Goal: Task Accomplishment & Management: Manage account settings

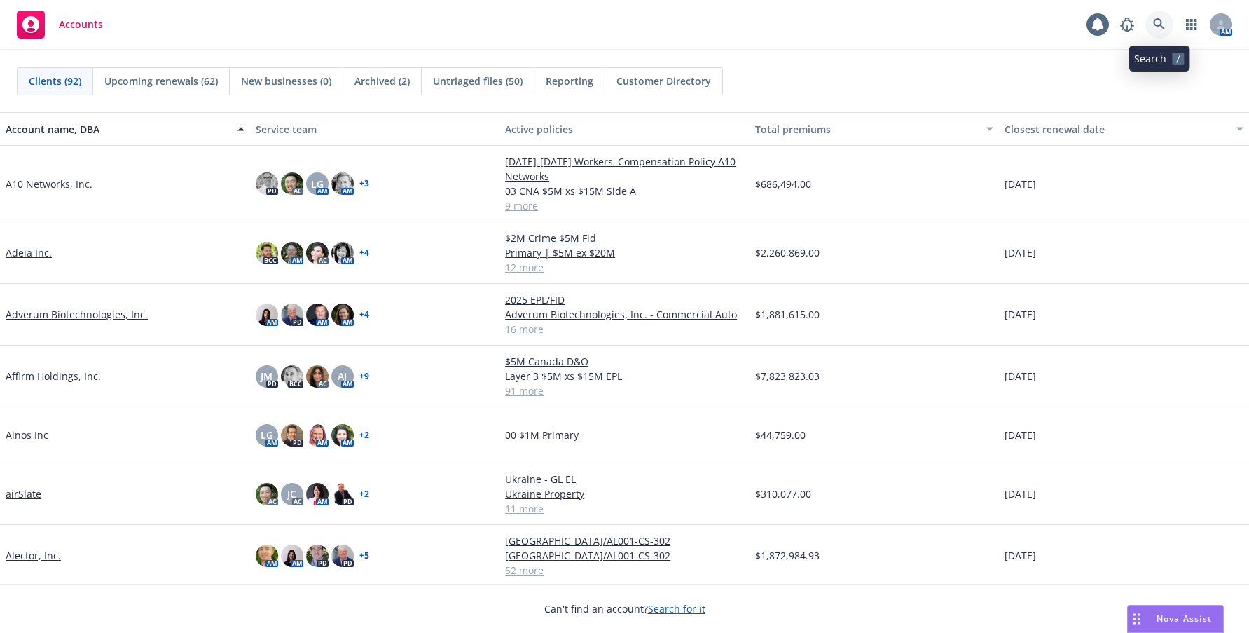
click at [1160, 24] on icon at bounding box center [1159, 24] width 12 height 12
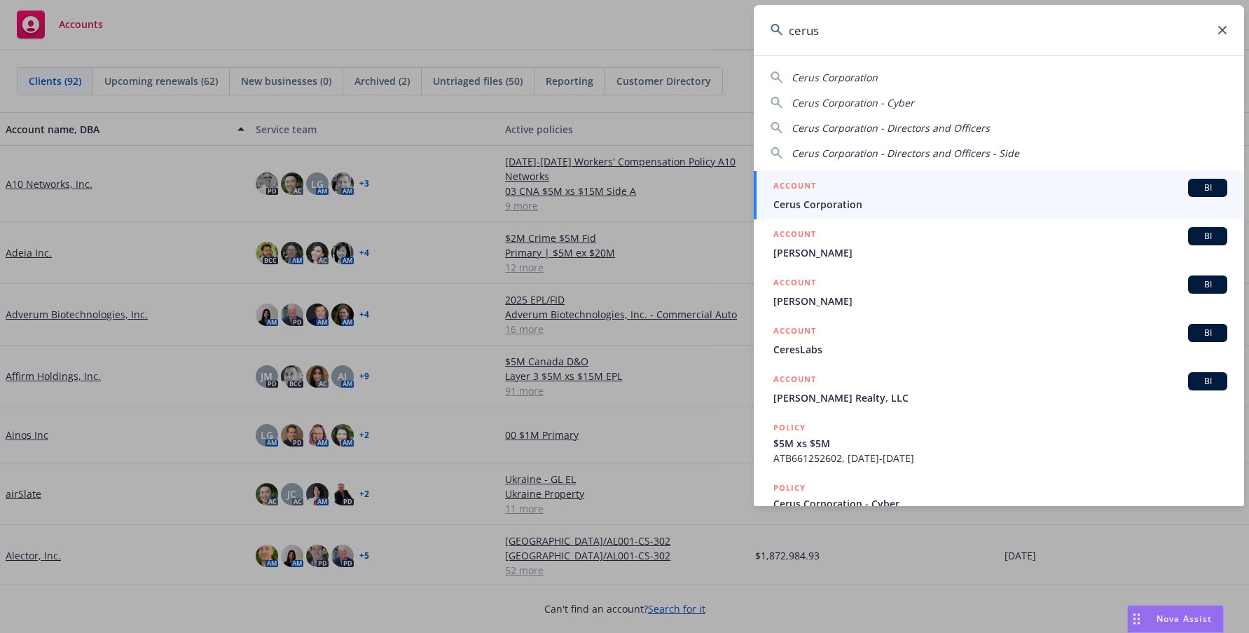
type input "cerus"
click at [838, 203] on span "Cerus Corporation" at bounding box center [1000, 204] width 454 height 15
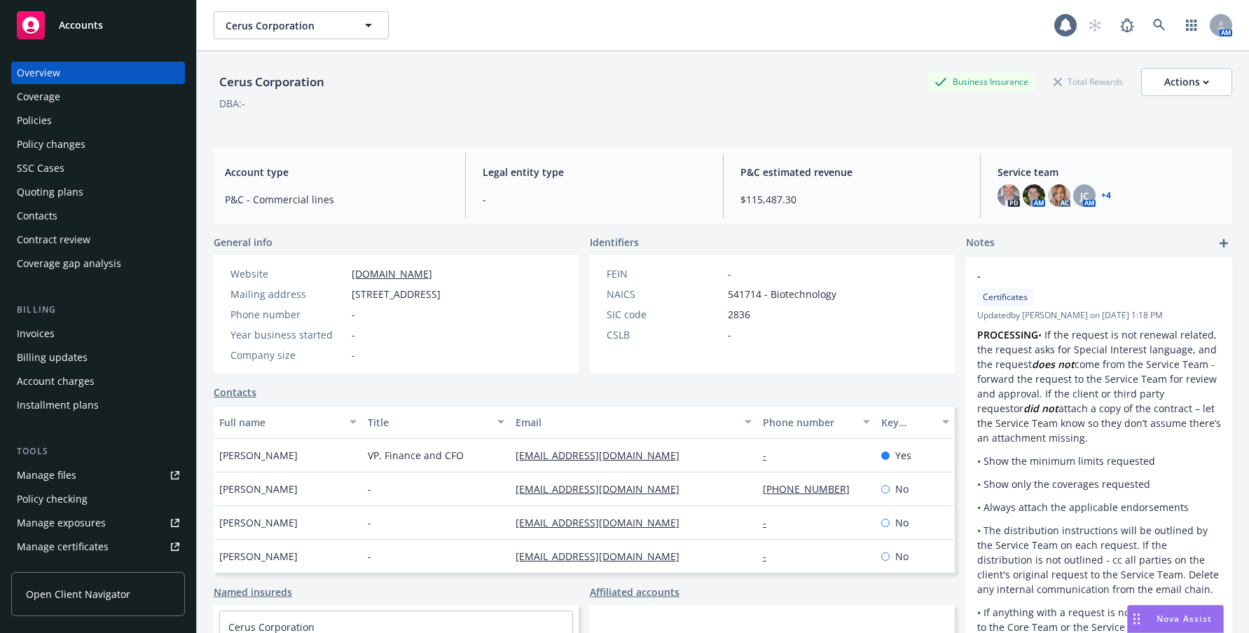
click at [55, 476] on div "Manage files" at bounding box center [47, 475] width 60 height 22
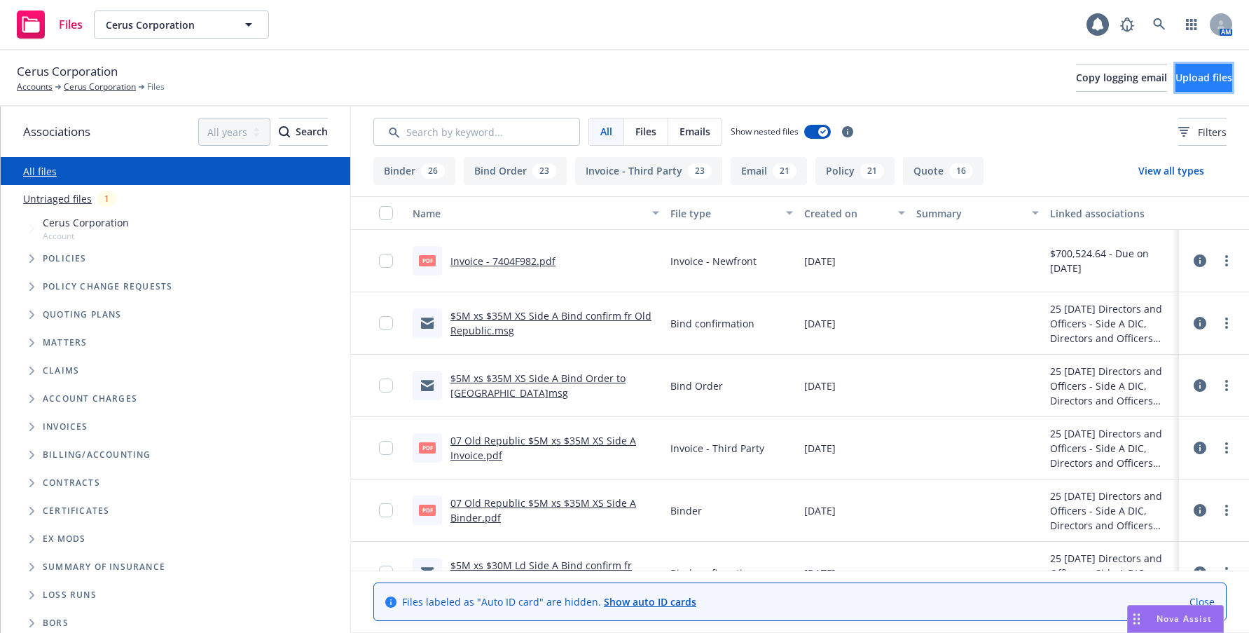
click at [1183, 78] on span "Upload files" at bounding box center [1203, 77] width 57 height 13
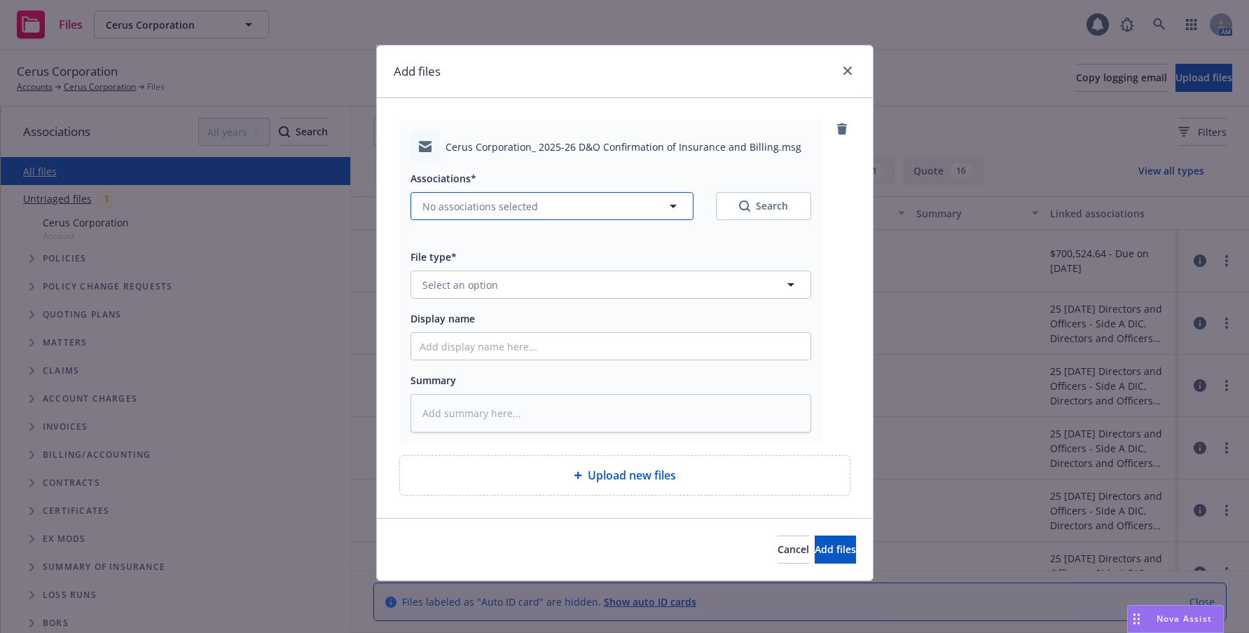
click at [449, 203] on span "No associations selected" at bounding box center [480, 206] width 116 height 15
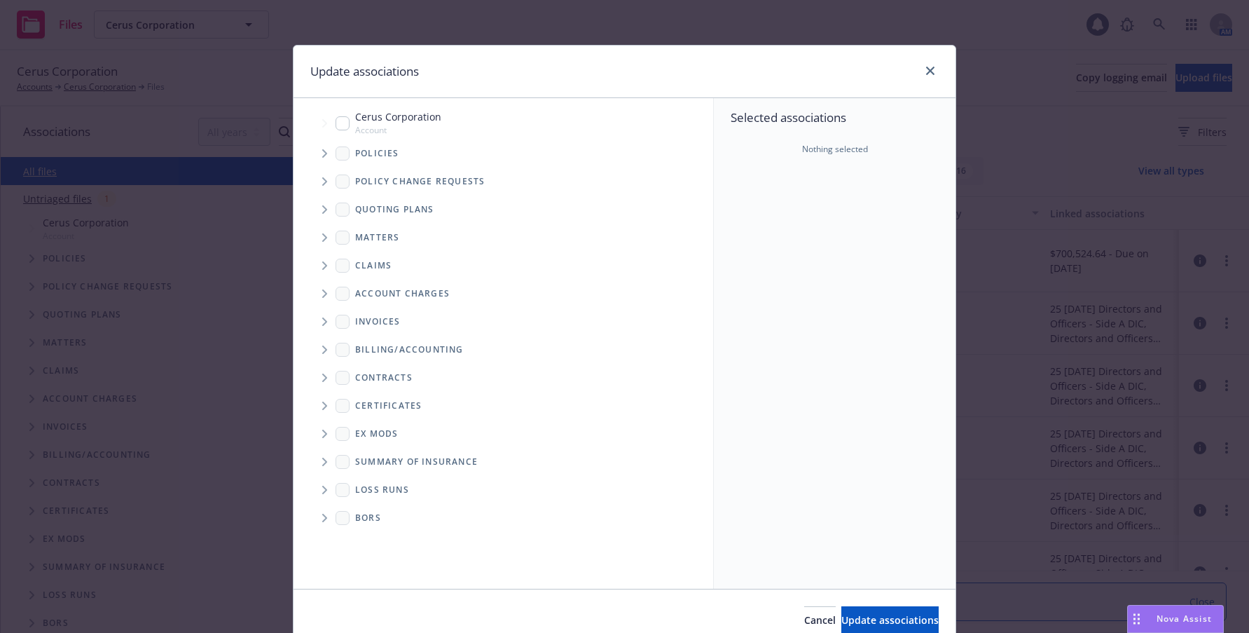
click at [322, 154] on icon "Tree Example" at bounding box center [325, 153] width 6 height 8
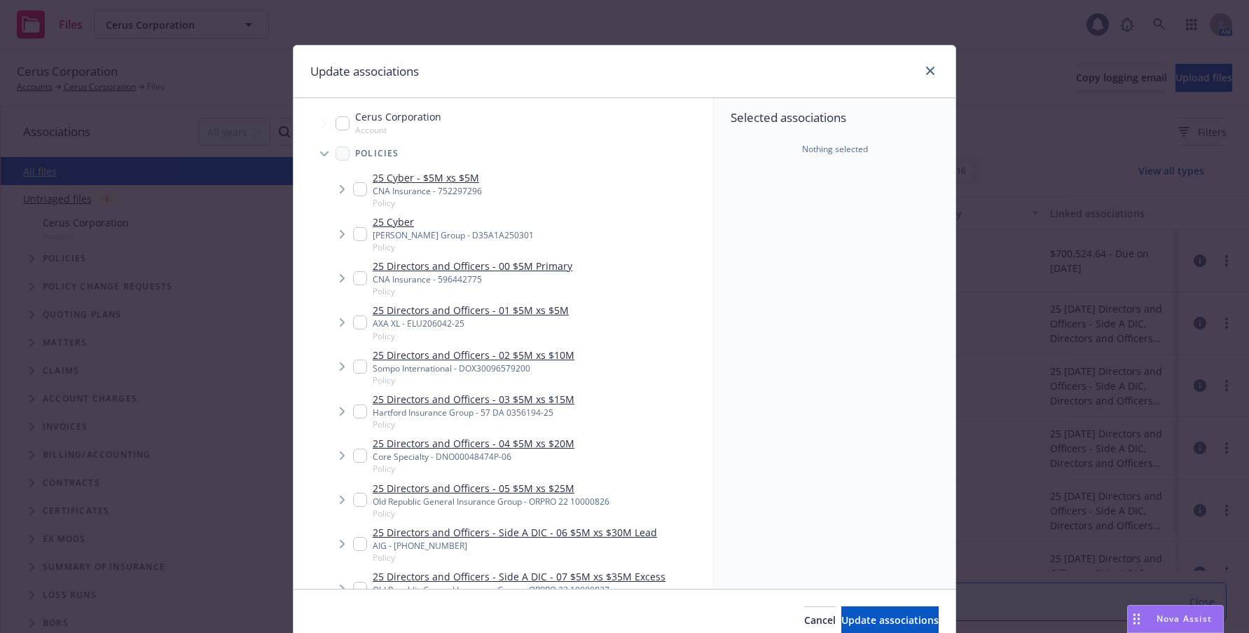
type textarea "x"
click at [357, 277] on input "Tree Example" at bounding box center [360, 278] width 14 height 14
checkbox input "true"
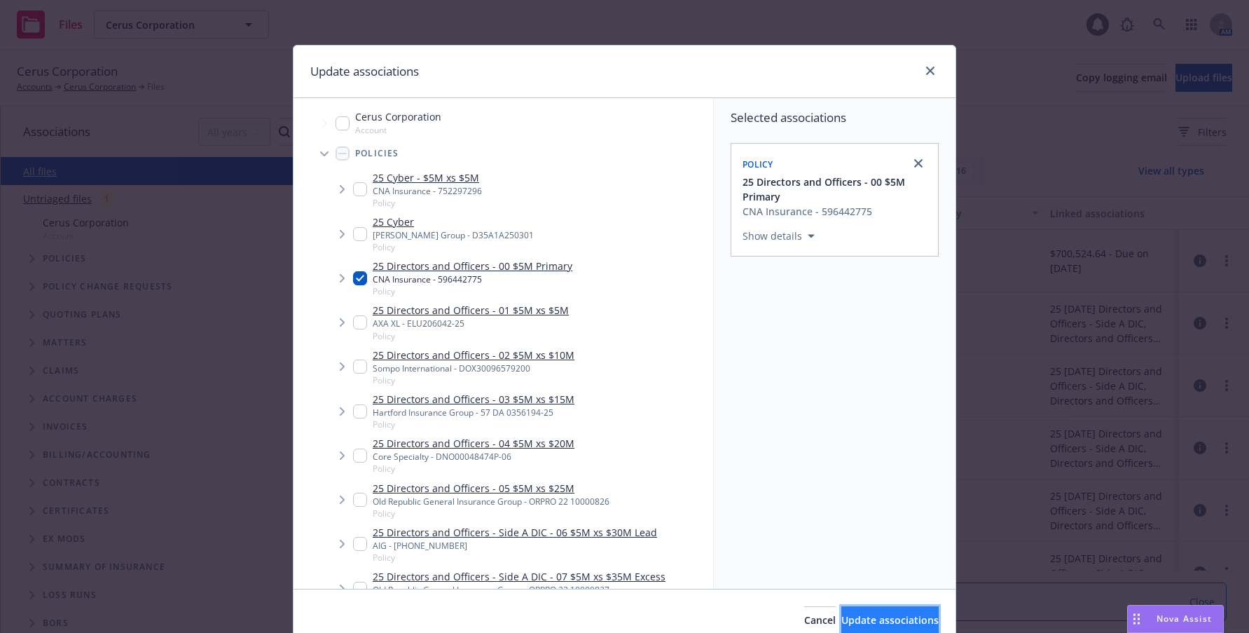
click at [888, 615] on span "Update associations" at bounding box center [889, 619] width 97 height 13
type textarea "x"
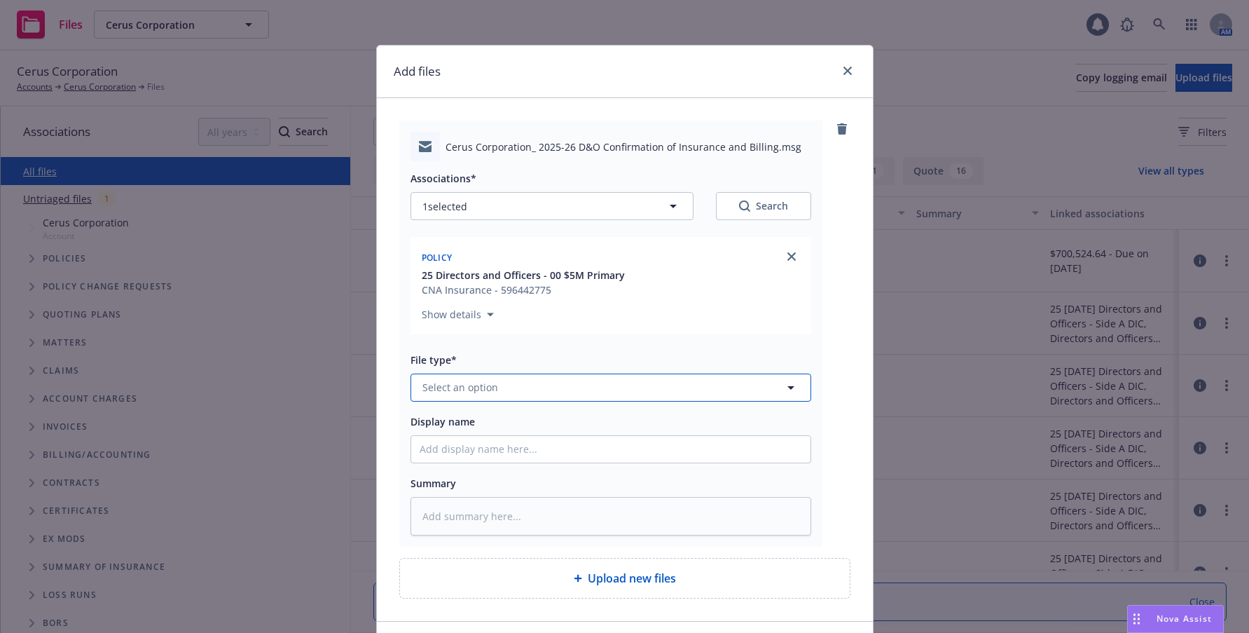
click at [481, 389] on span "Select an option" at bounding box center [460, 387] width 76 height 15
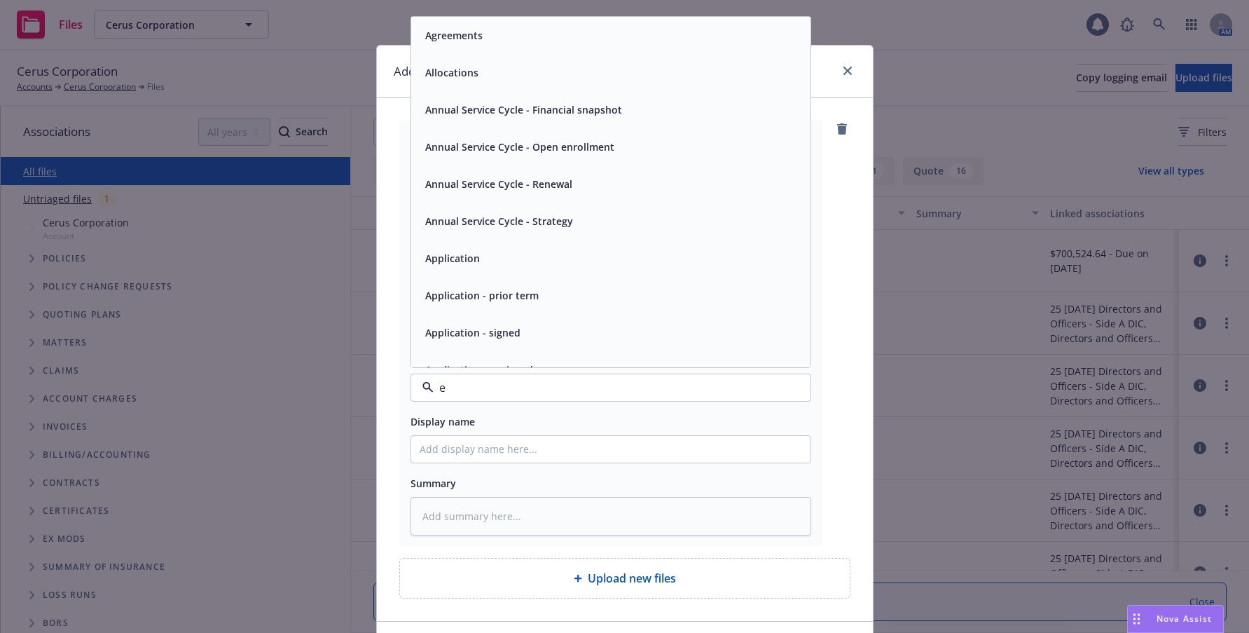
type input "em"
click at [436, 75] on span "Email" at bounding box center [438, 72] width 26 height 15
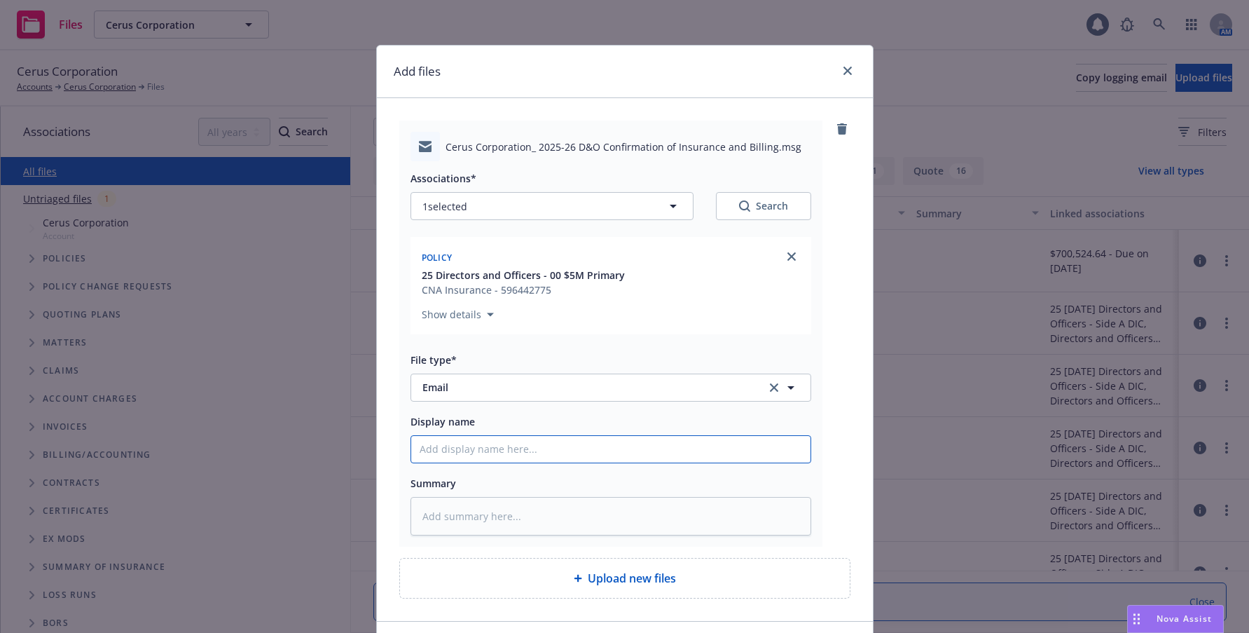
click at [516, 443] on input "Display name" at bounding box center [610, 449] width 399 height 27
type textarea "x"
type input "20"
type textarea "x"
type input "202"
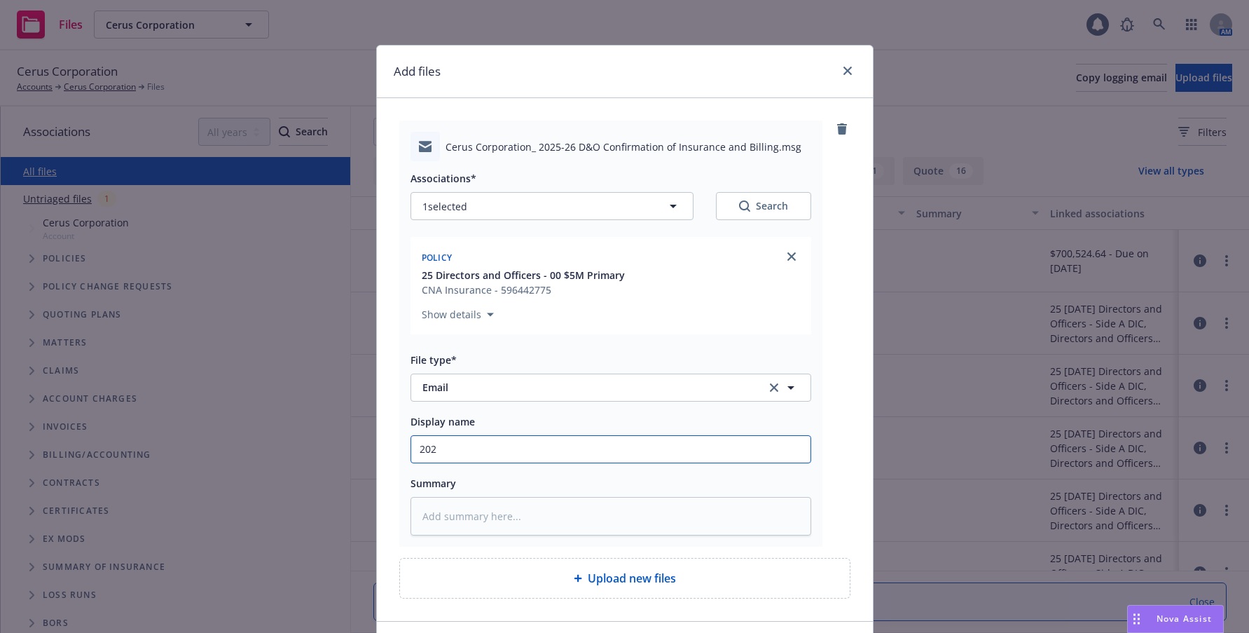
type textarea "x"
type input "2025"
type textarea "x"
type input "2025-"
type textarea "x"
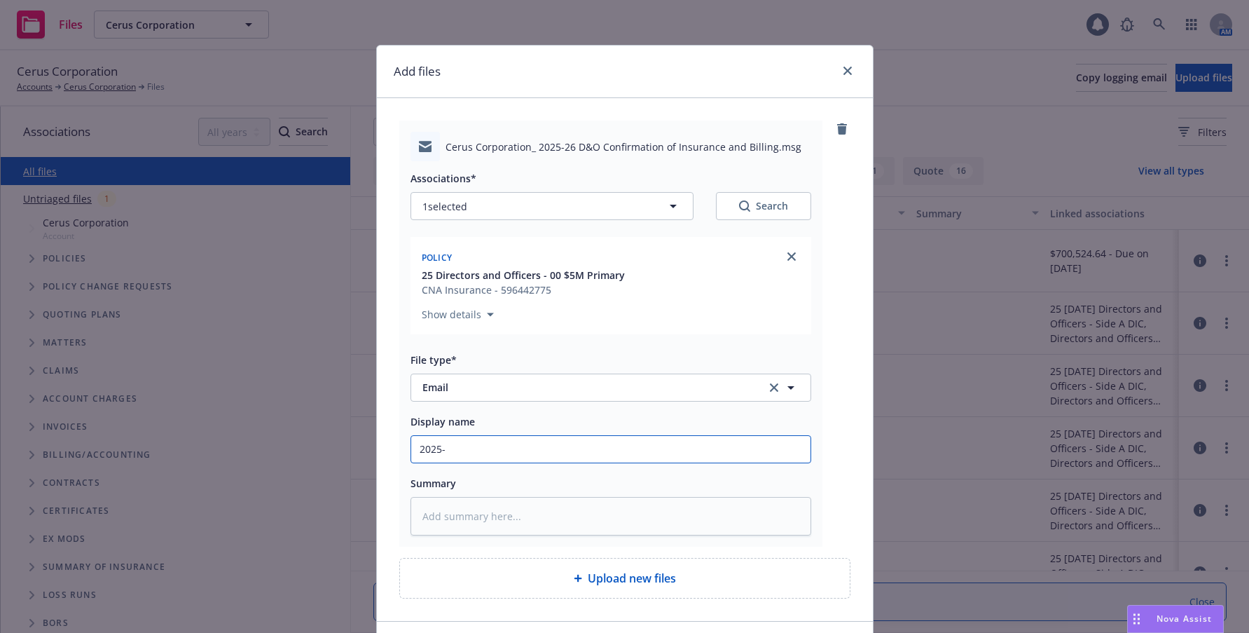
type input "2025-2"
type textarea "x"
type input "2025-26"
type textarea "x"
type input "2025-26"
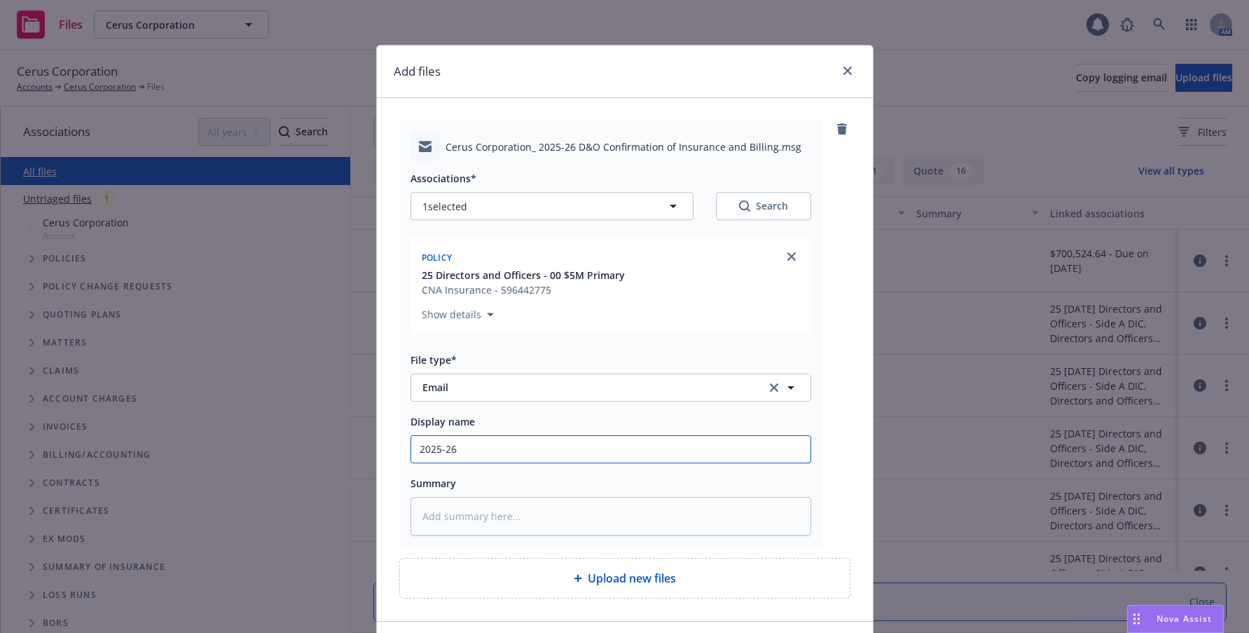
type textarea "x"
type input "2025-26 D"
type textarea "x"
type input "2025-26 D&"
type textarea "x"
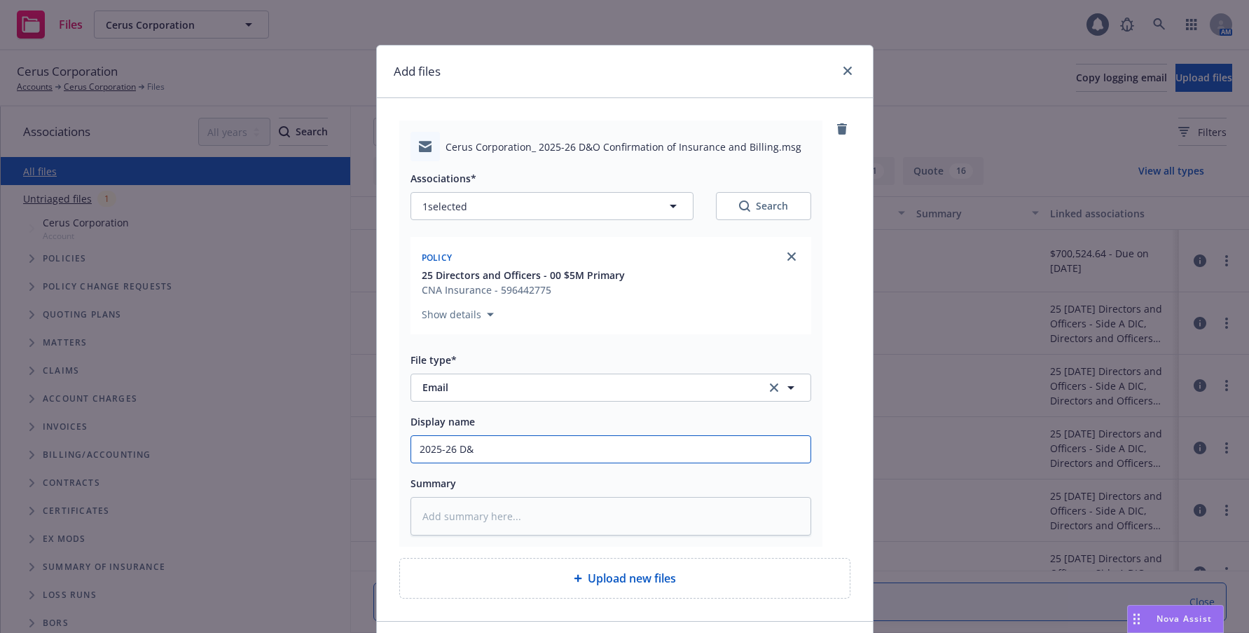
type input "2025-26 D&O"
type textarea "x"
type input "2025-26 D&O"
type textarea "x"
type input "2025-26 D&O C"
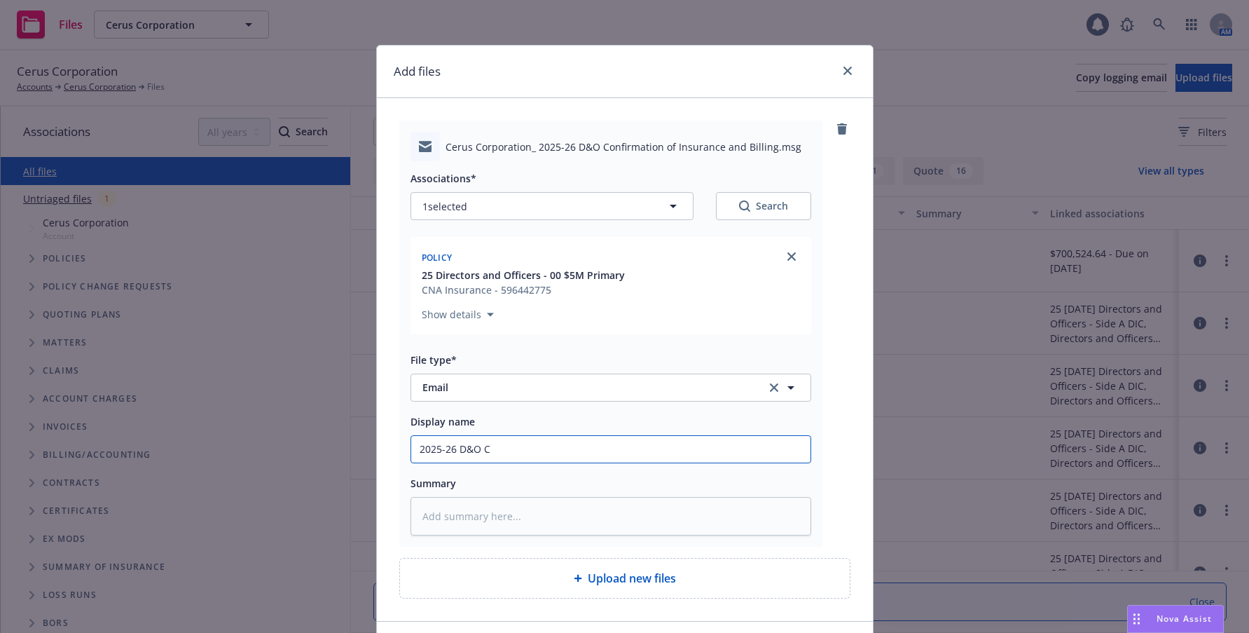
type textarea "x"
type input "2025-26 D&O CO"
type textarea "x"
type input "2025-26 D&O COI"
type textarea "x"
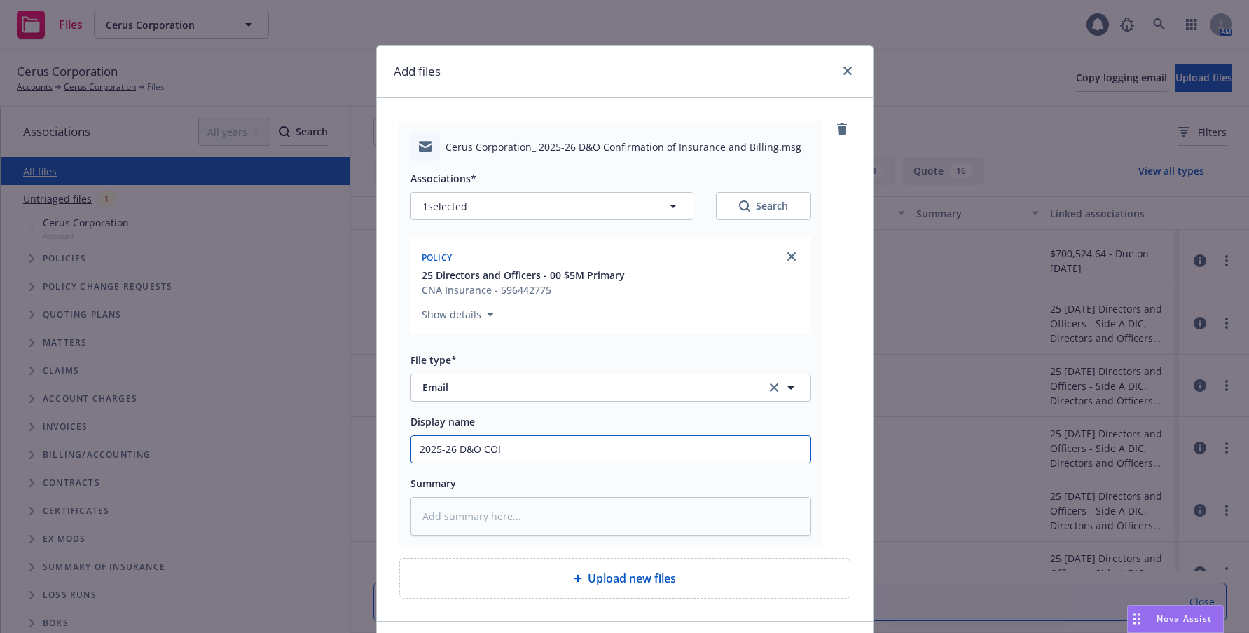
type input "2025-26 D&O COI"
type textarea "x"
type input "2025-26 D&O COI a"
type textarea "x"
type input "2025-26 D&O COI an"
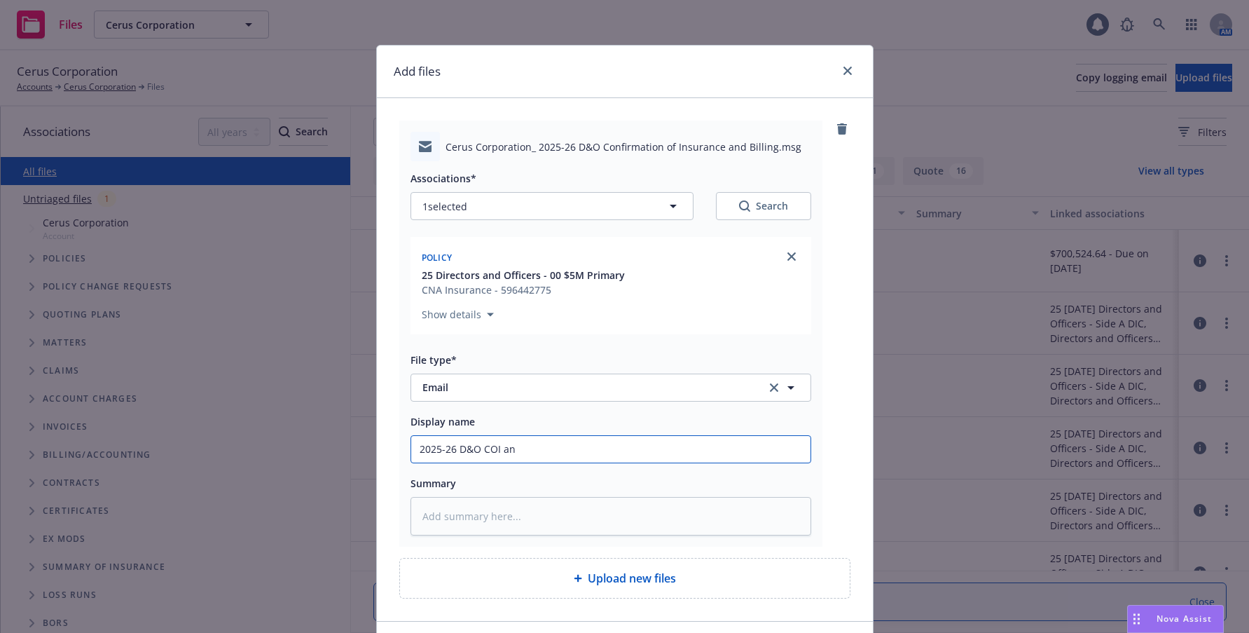
type textarea "x"
type input "2025-26 D&O COI and"
type textarea "x"
type input "2025-26 D&O COI and"
type textarea "x"
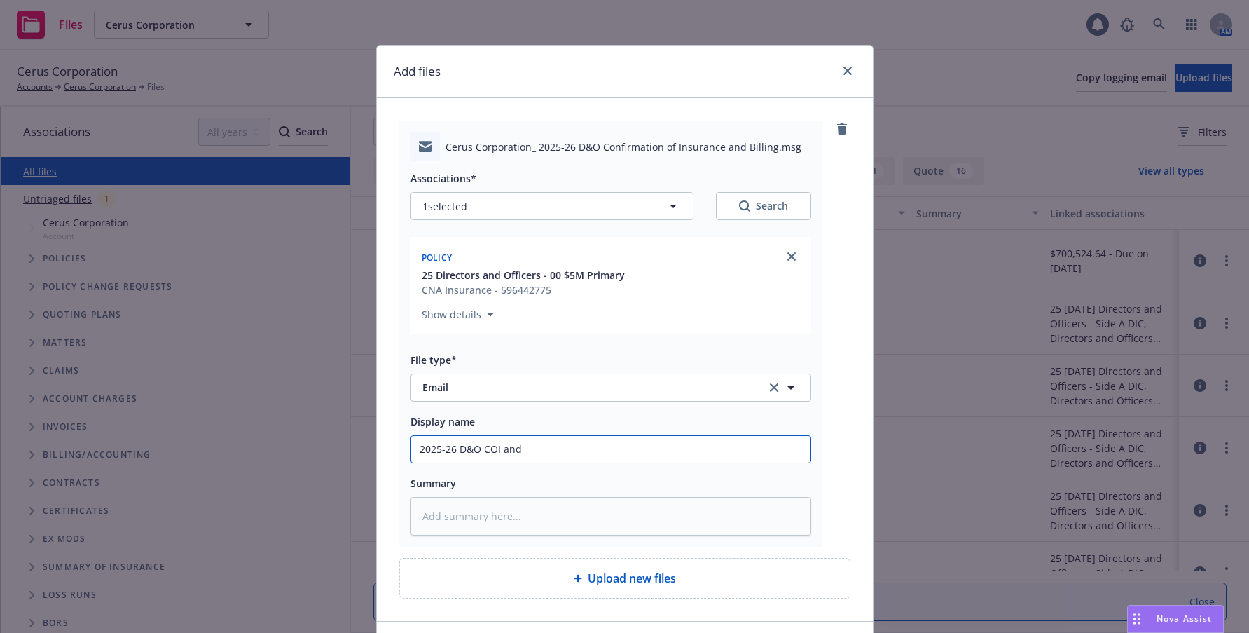
type input "2025-26 D&O COI and B"
type textarea "x"
type input "2025-26 D&O COI and Bi"
type textarea "x"
type input "2025-26 D&O COI and Bil"
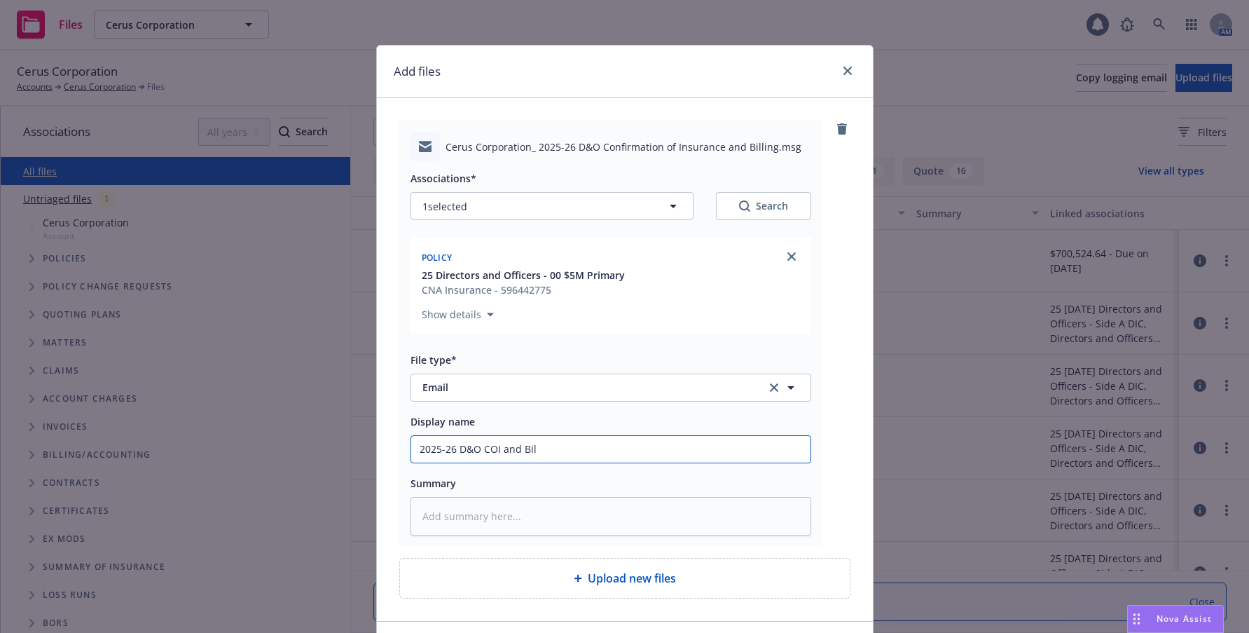
type textarea "x"
type input "2025-26 D&O COI and Bill"
type textarea "x"
type input "2025-26 D&O COI and Billin"
type textarea "x"
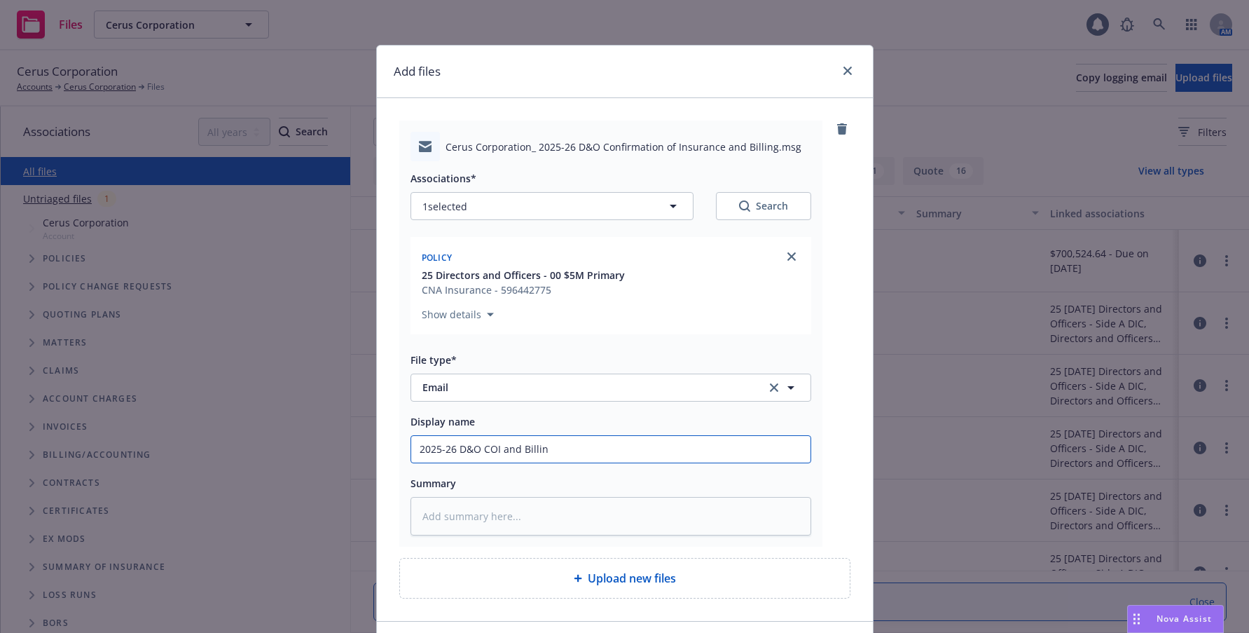
type input "2025-26 D&O COI and Billing"
type textarea "x"
type input "2025-26 D&O COI and Billing"
type textarea "x"
type input "2025-26 D&O COI and Billing t"
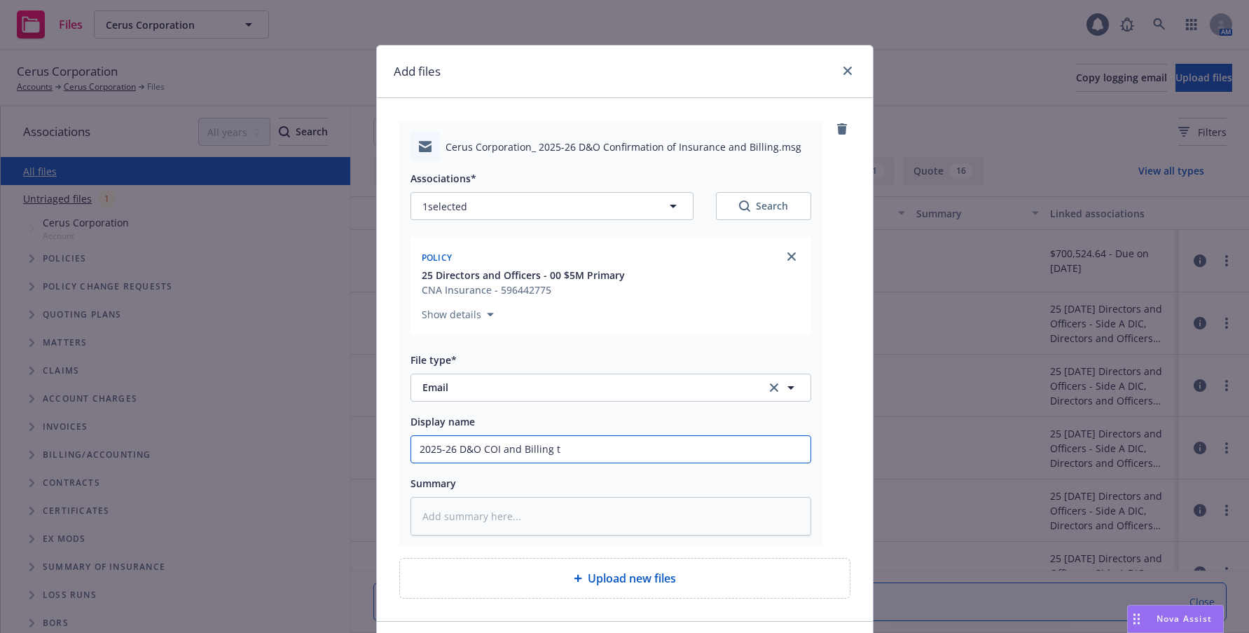
type textarea "x"
type input "2025-26 D&O COI and Billing to"
type textarea "x"
type input "2025-26 D&O COI and Billing to"
type textarea "x"
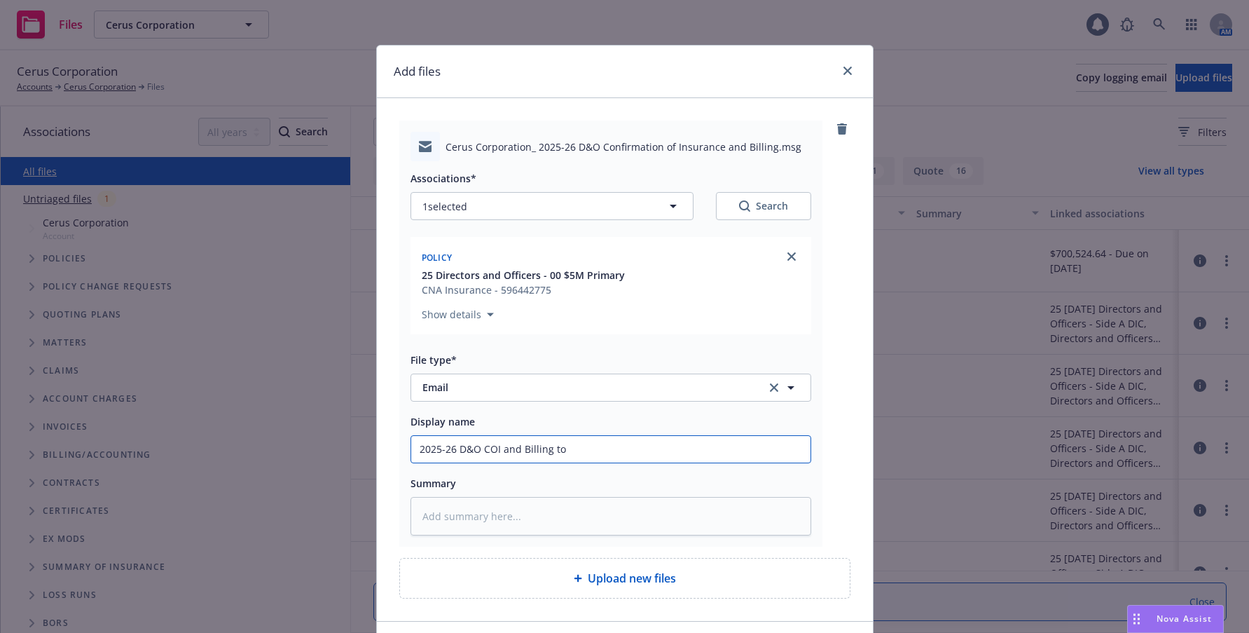
type input "2025-26 D&O COI and Billing to C"
type textarea "x"
type input "2025-26 D&O COI and Billing to Cl"
type textarea "x"
type input "2025-26 D&O COI and Billing to Cli"
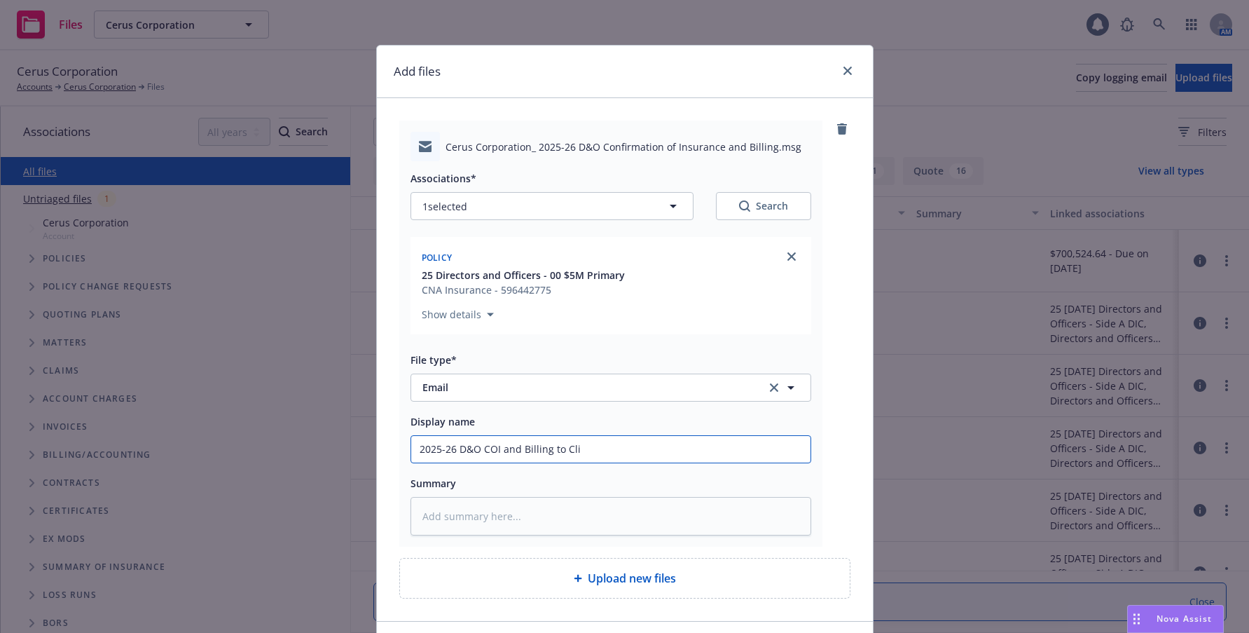
type textarea "x"
type input "2025-26 D&O COI and Billing to Clie"
type textarea "x"
type input "2025-26 D&O COI and Billing to Clien"
type textarea "x"
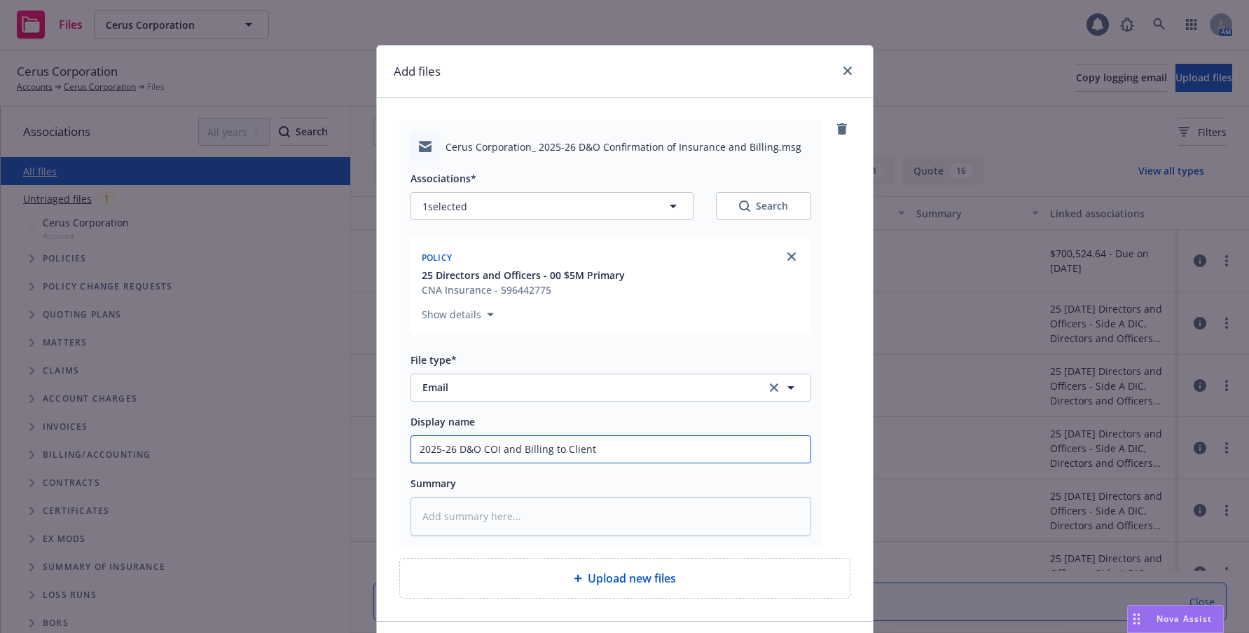
scroll to position [96, 0]
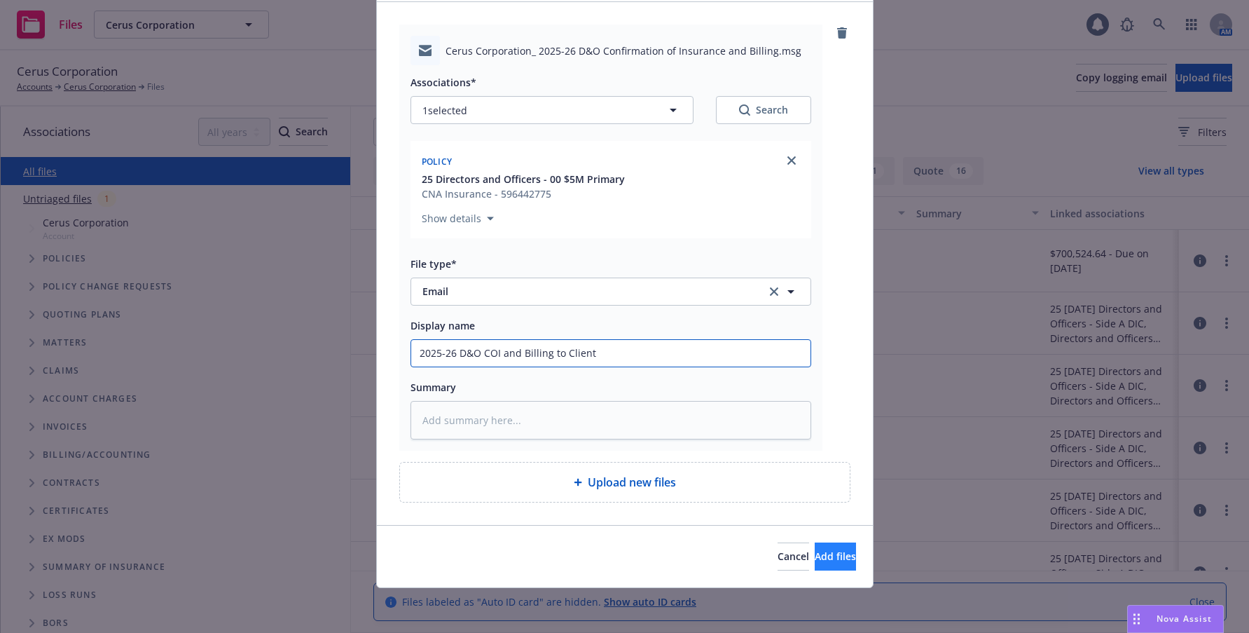
type input "2025-26 D&O COI and Billing to Client"
click at [815, 558] on span "Add files" at bounding box center [835, 555] width 41 height 13
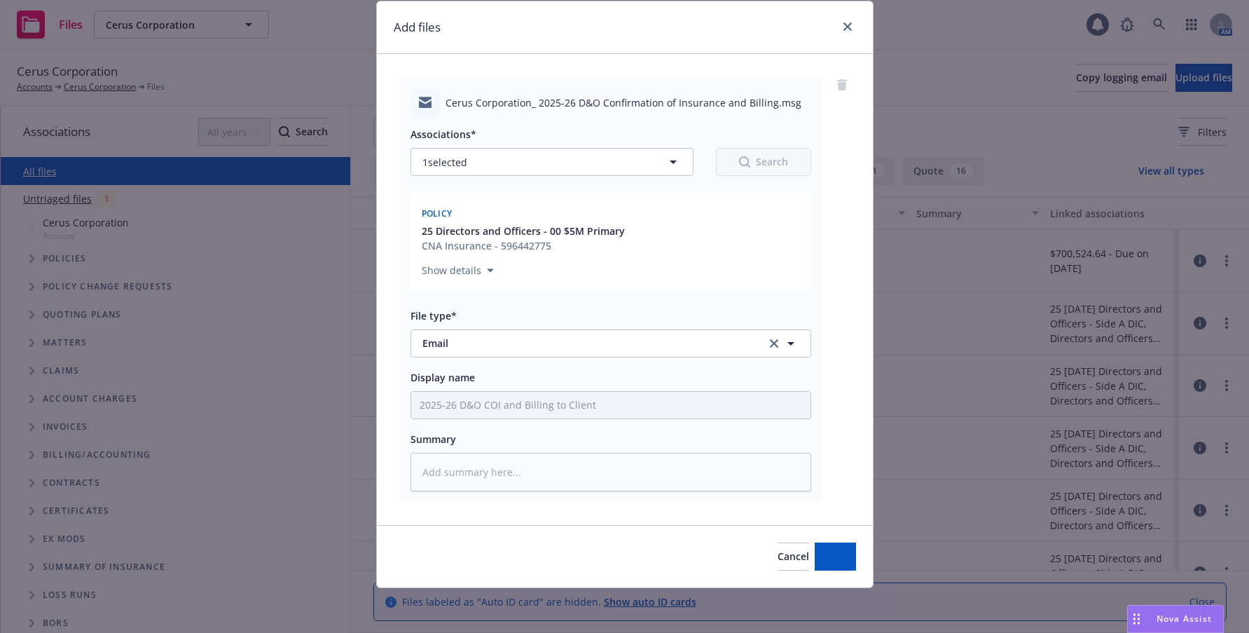
scroll to position [44, 0]
type textarea "x"
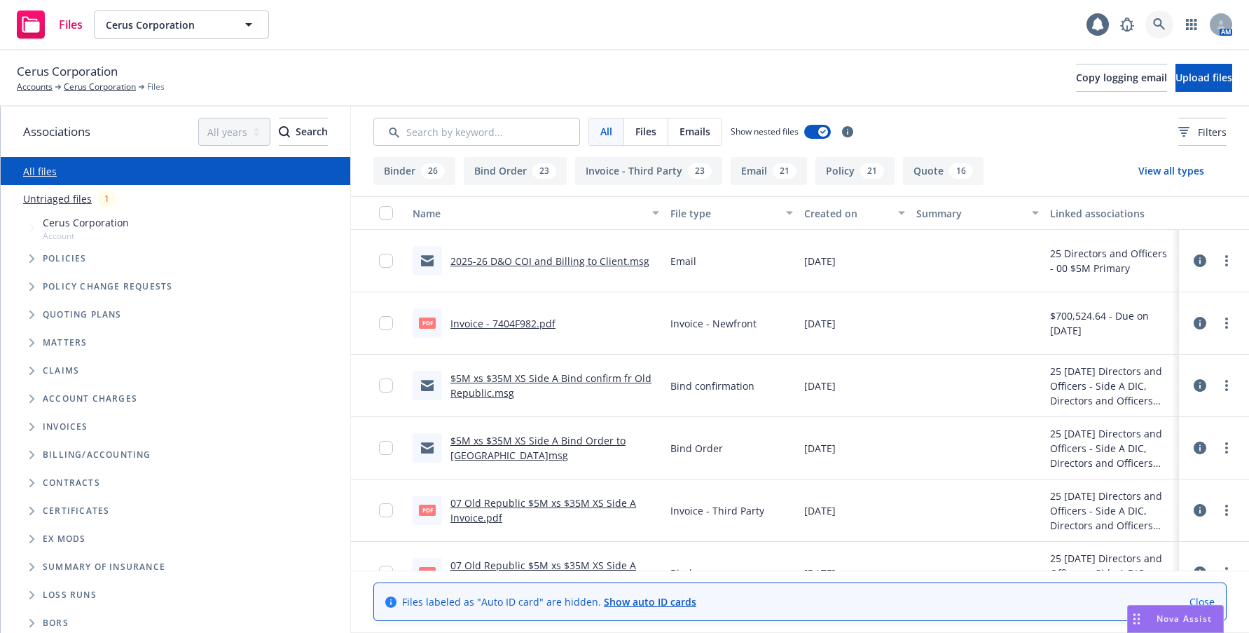
click at [1160, 25] on icon at bounding box center [1159, 24] width 12 height 12
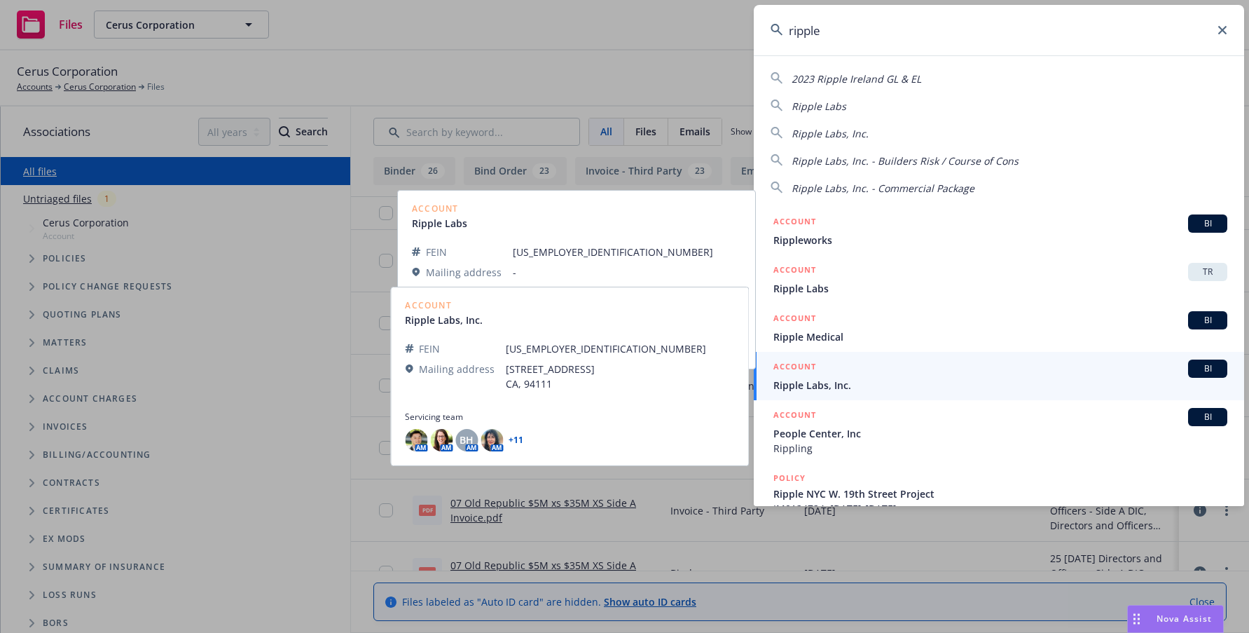
type input "ripple"
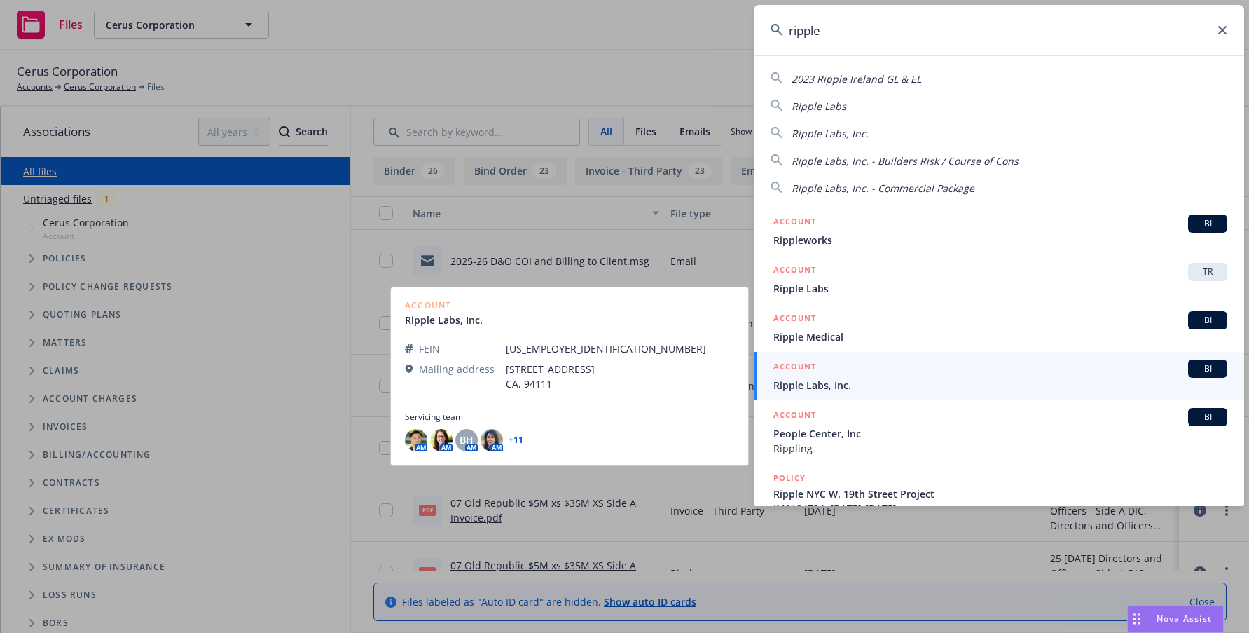
click at [809, 379] on span "Ripple Labs, Inc." at bounding box center [1000, 385] width 454 height 15
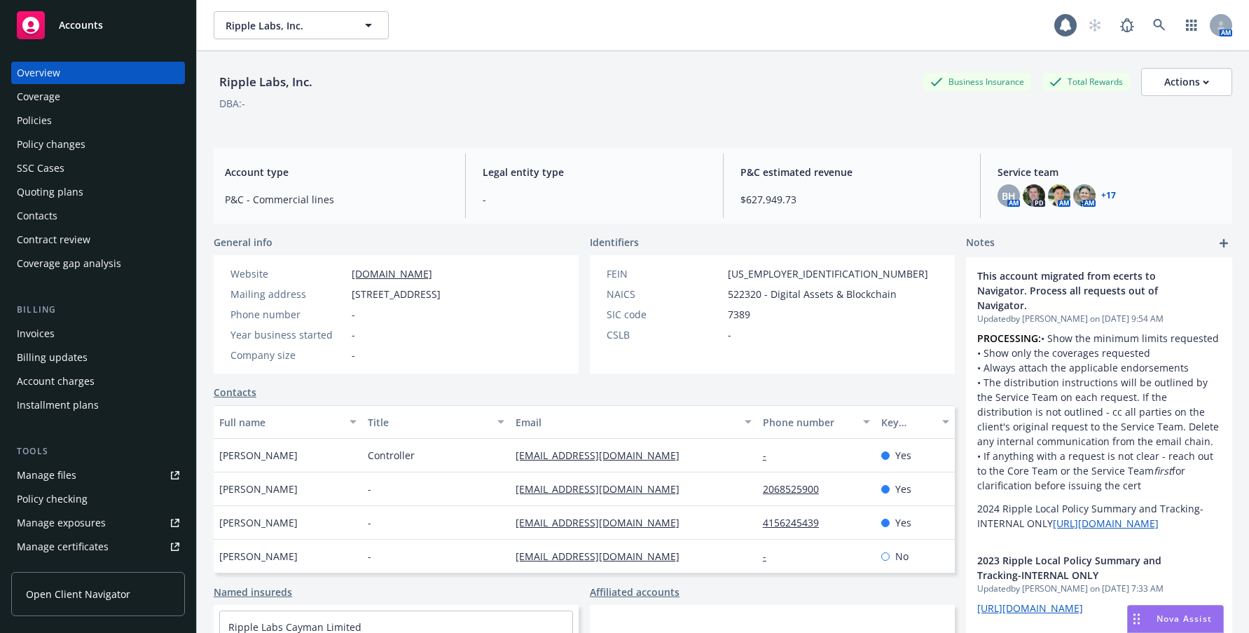
click at [57, 476] on div "Manage files" at bounding box center [47, 475] width 60 height 22
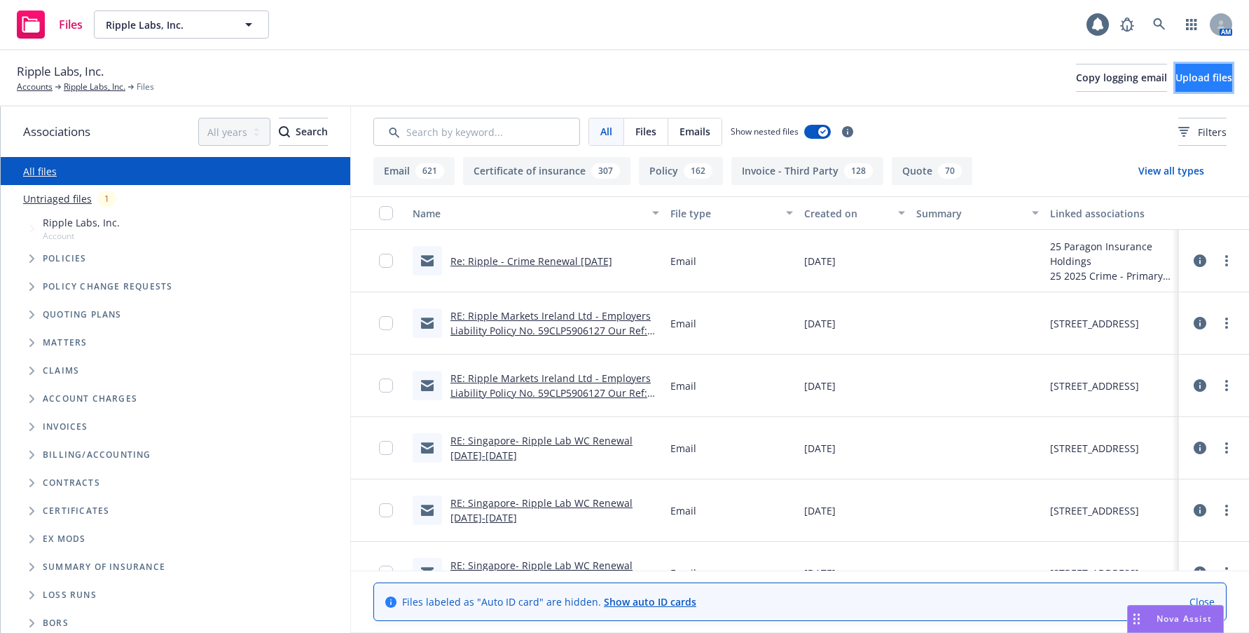
click at [1186, 78] on span "Upload files" at bounding box center [1203, 77] width 57 height 13
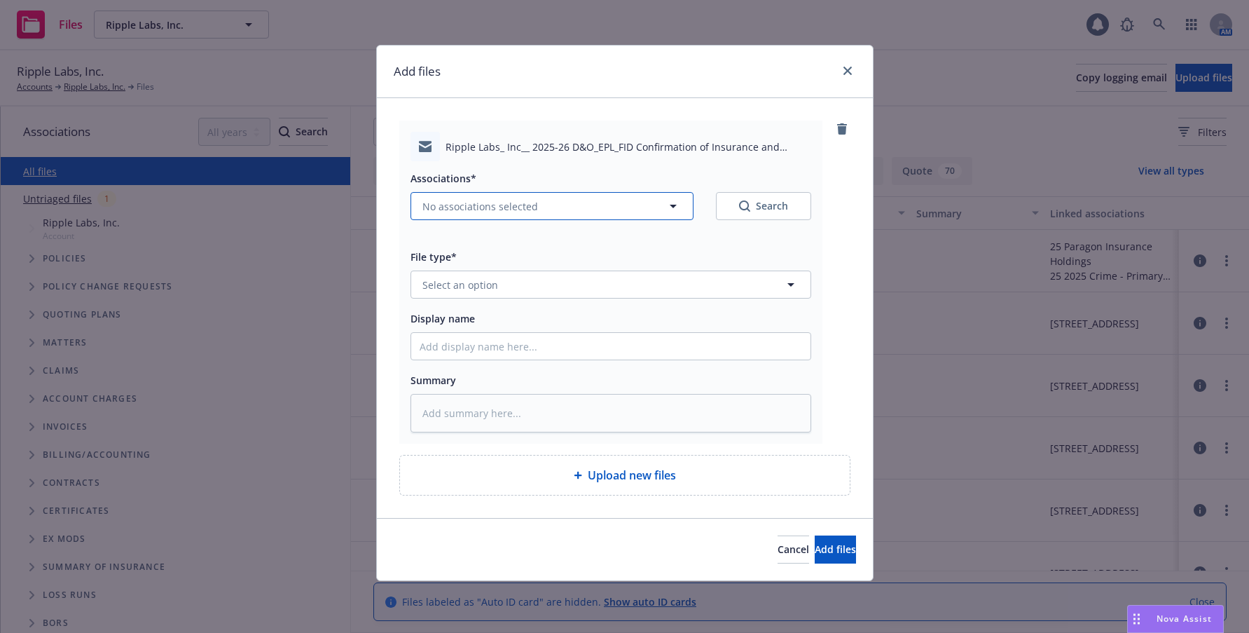
click at [489, 205] on span "No associations selected" at bounding box center [480, 206] width 116 height 15
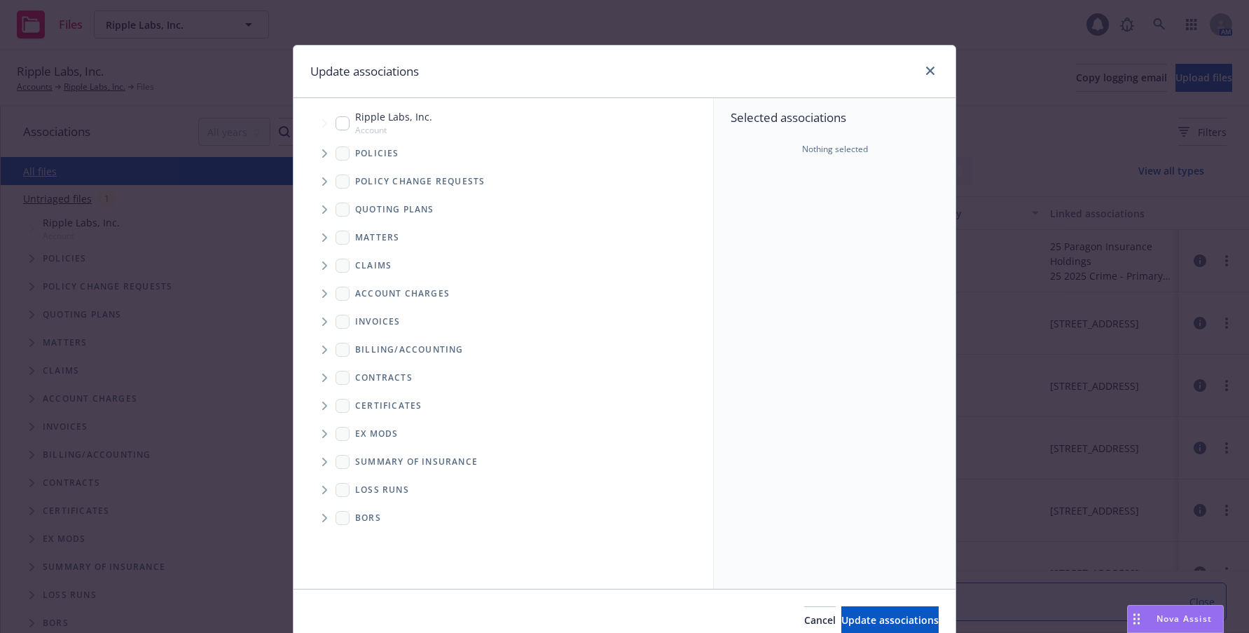
click at [322, 154] on icon "Tree Example" at bounding box center [325, 153] width 6 height 8
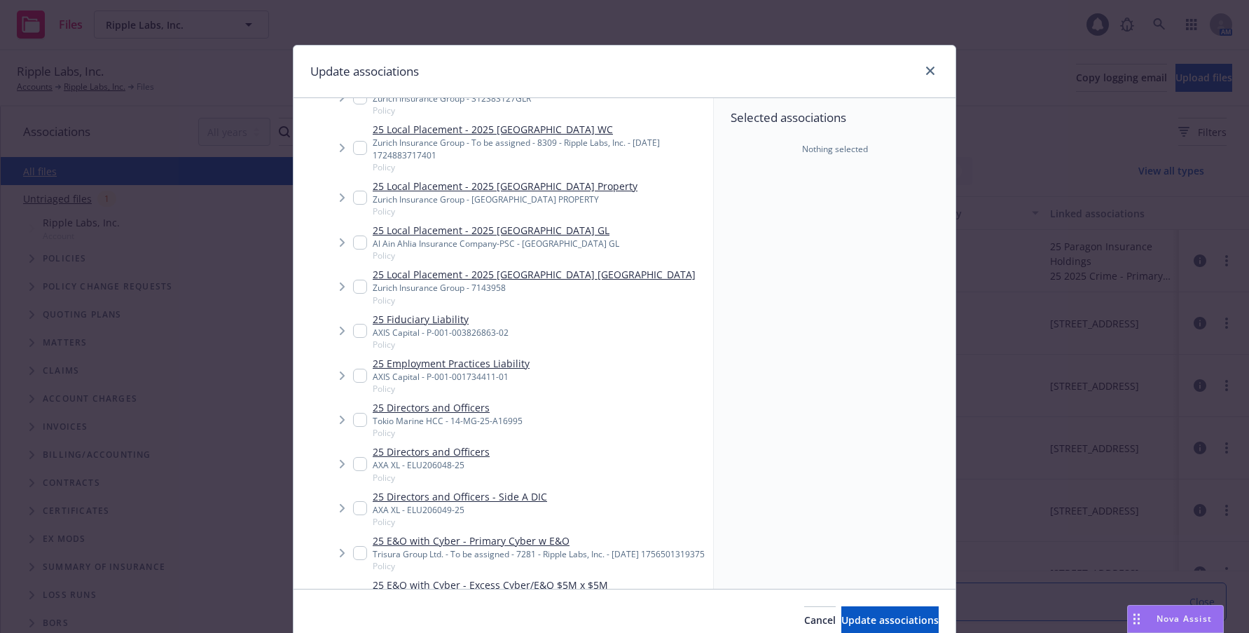
scroll to position [701, 0]
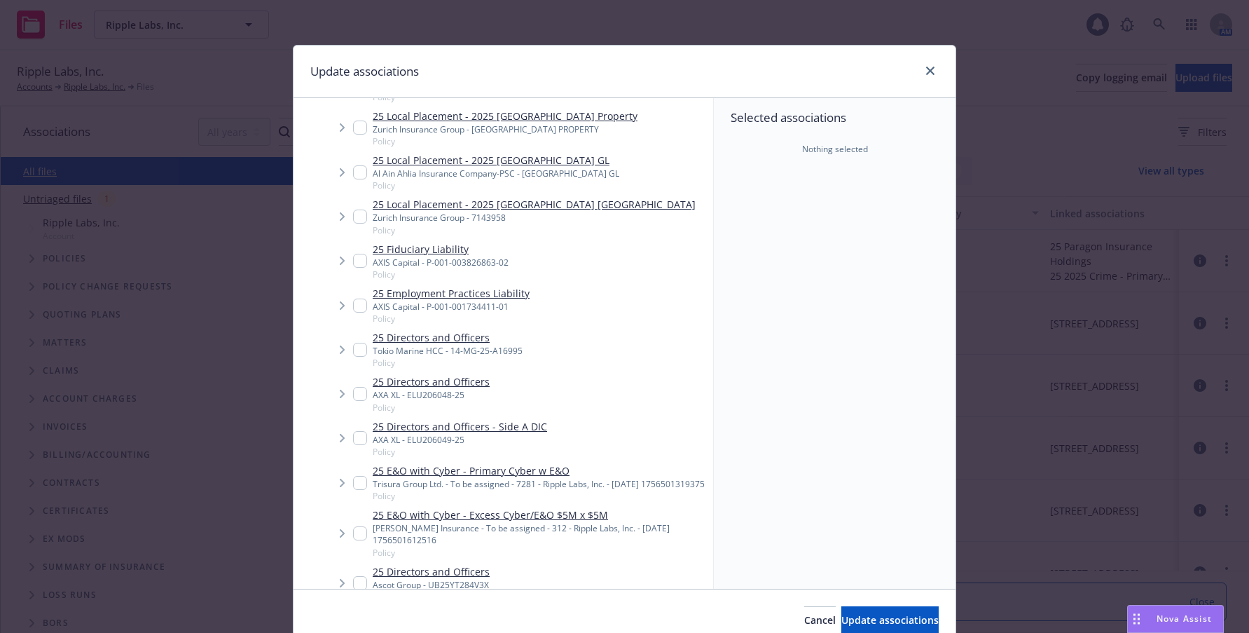
type textarea "x"
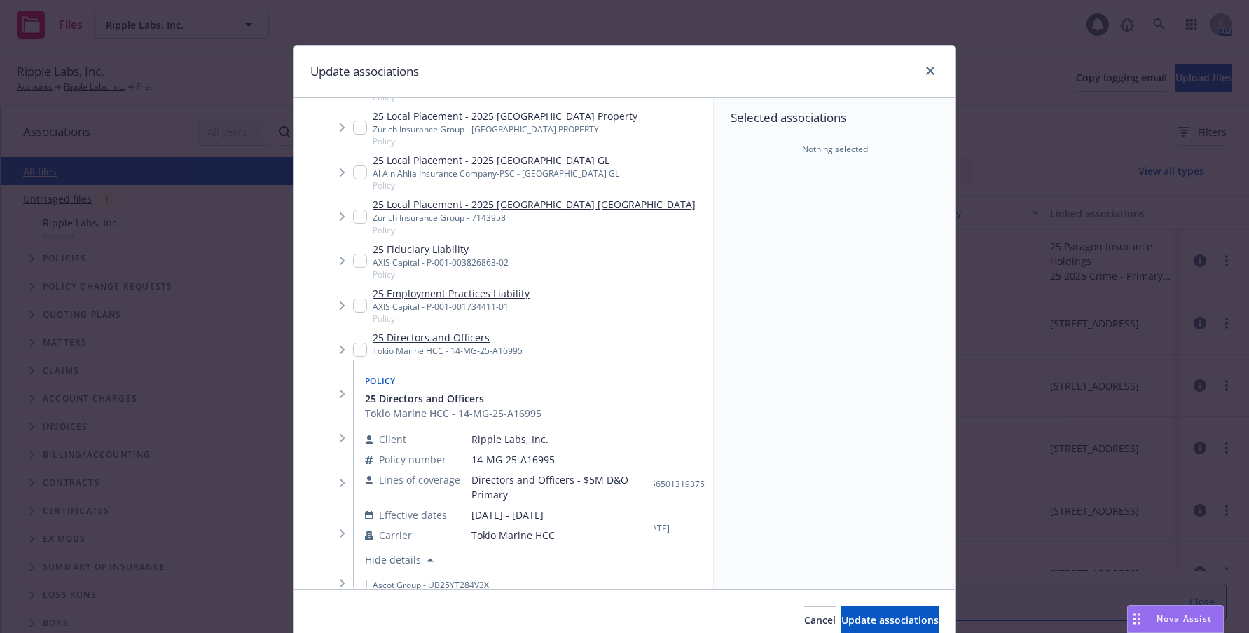
click at [354, 343] on input "Tree Example" at bounding box center [360, 350] width 14 height 14
checkbox input "true"
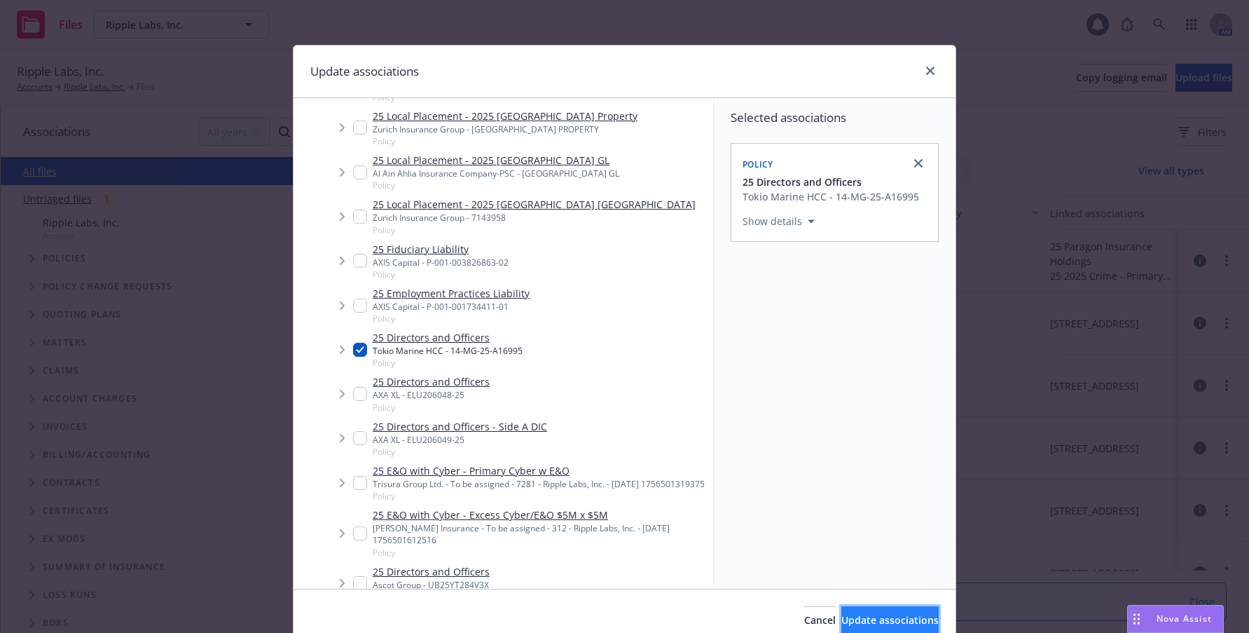
click at [894, 616] on span "Update associations" at bounding box center [889, 619] width 97 height 13
type textarea "x"
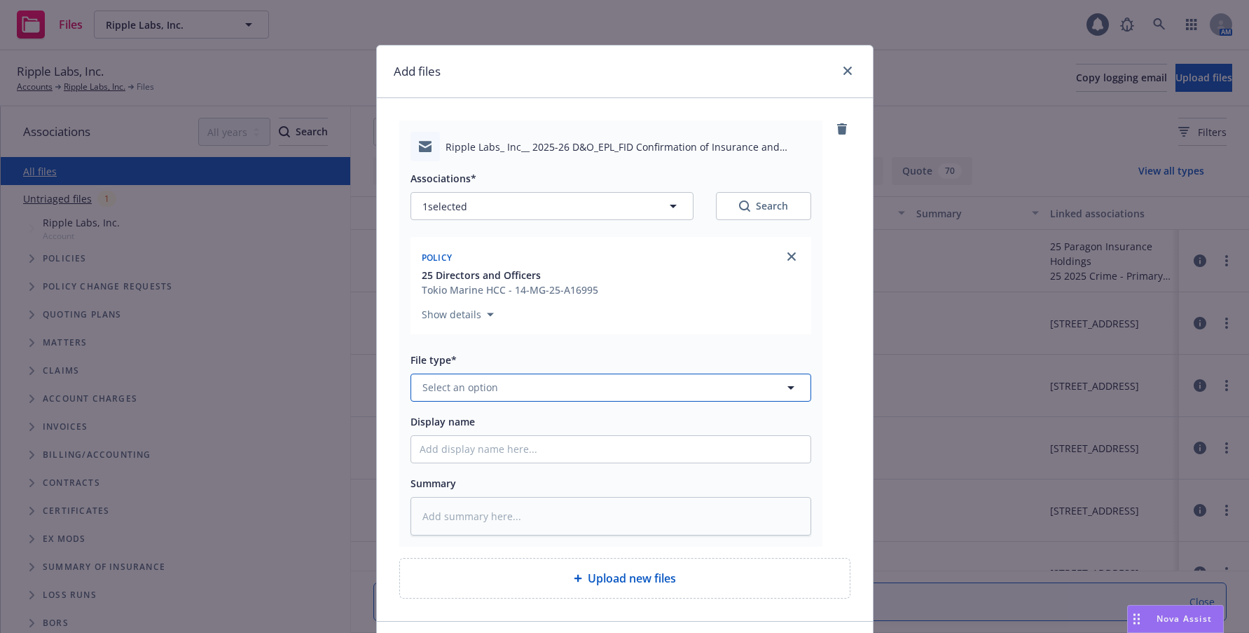
click at [477, 386] on span "Select an option" at bounding box center [460, 387] width 76 height 15
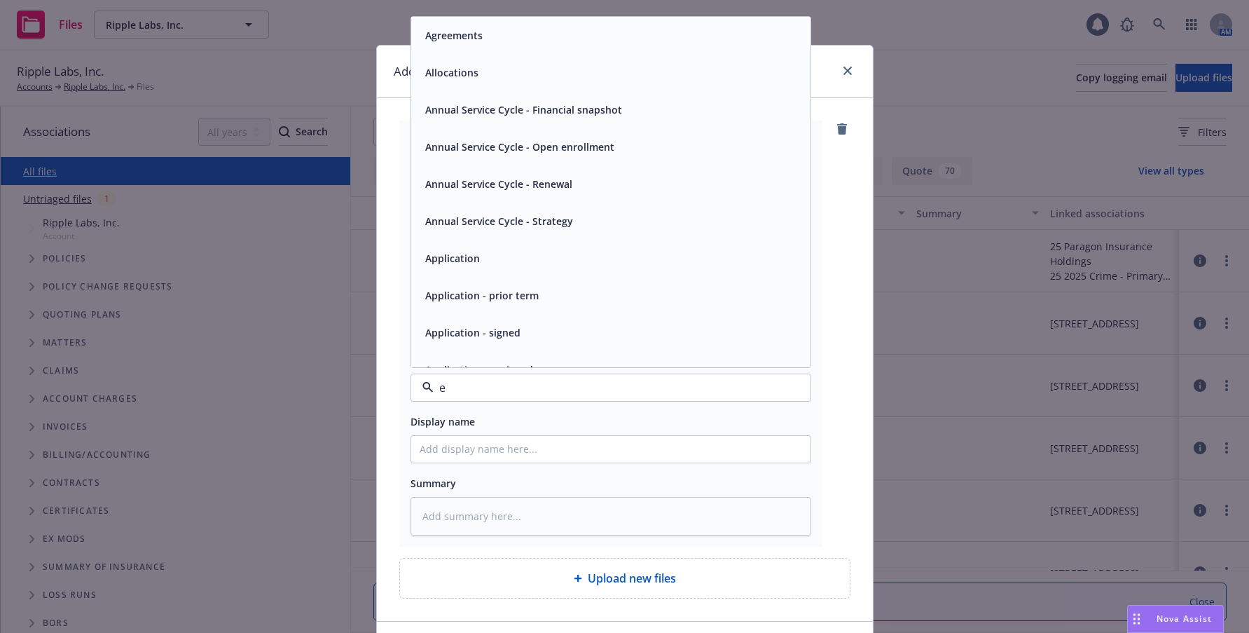
type input "em"
click at [435, 74] on span "Email" at bounding box center [438, 72] width 26 height 15
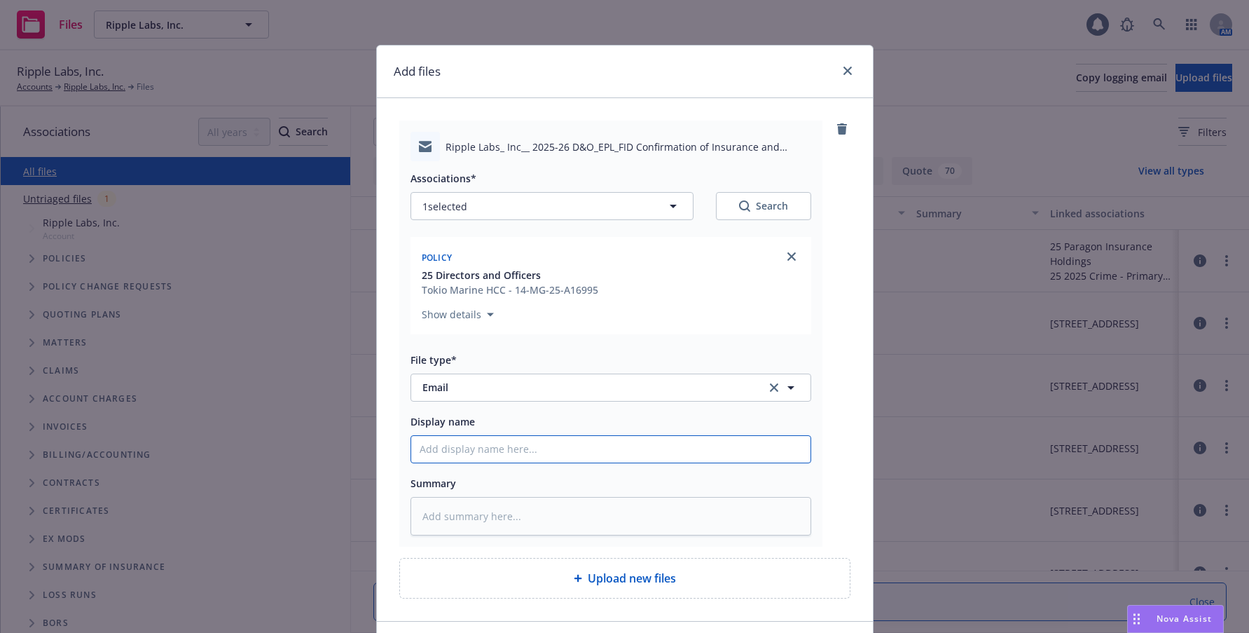
click at [489, 448] on input "Display name" at bounding box center [610, 449] width 399 height 27
type textarea "x"
type input "2"
type textarea "x"
type input "20"
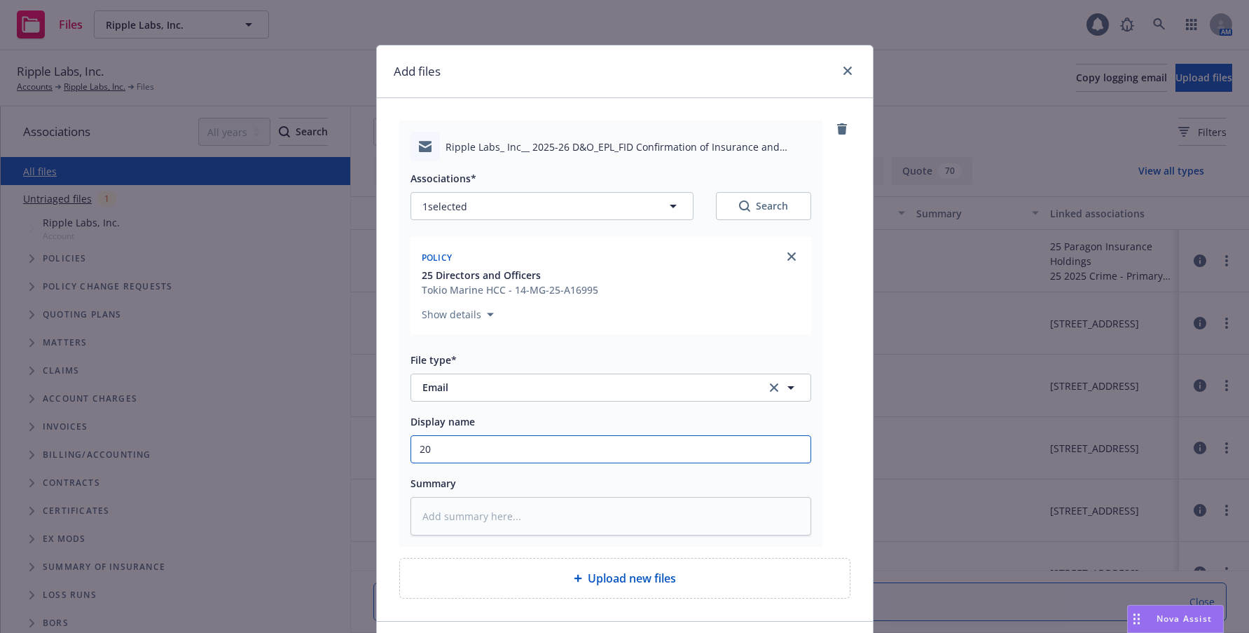
type textarea "x"
type input "202"
type textarea "x"
type input "2025"
type textarea "x"
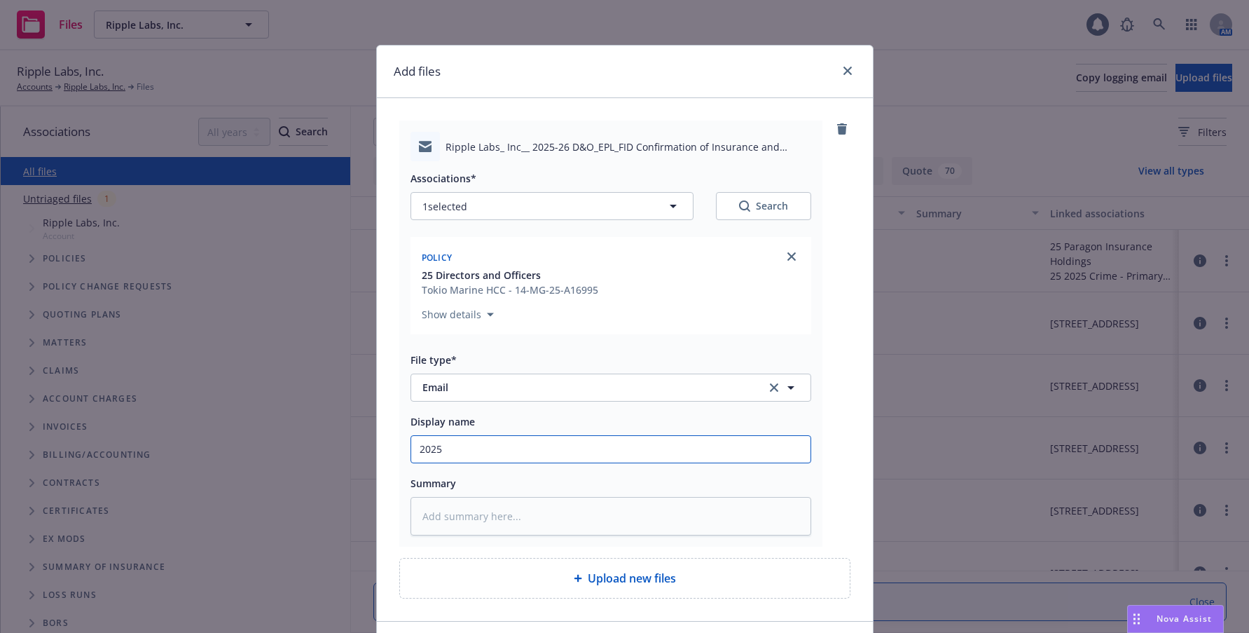
type input "2025-"
type textarea "x"
type input "2025-2"
type textarea "x"
type input "2025-26"
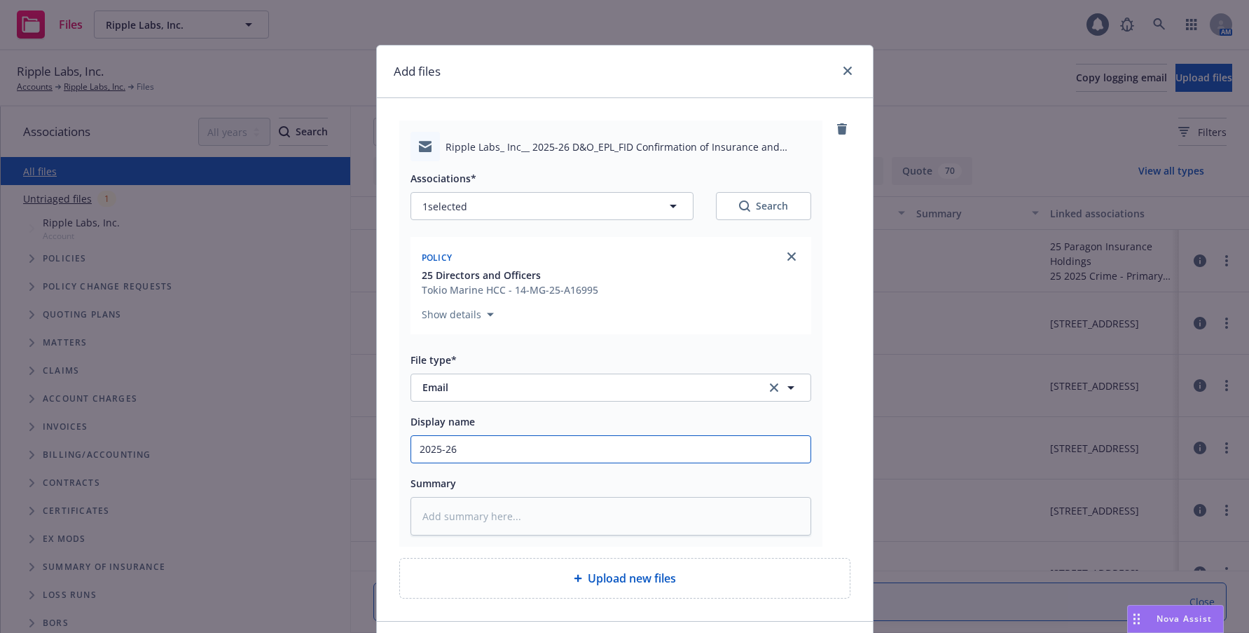
type textarea "x"
type input "2025-26"
type textarea "x"
type input "2025-26 D"
type textarea "x"
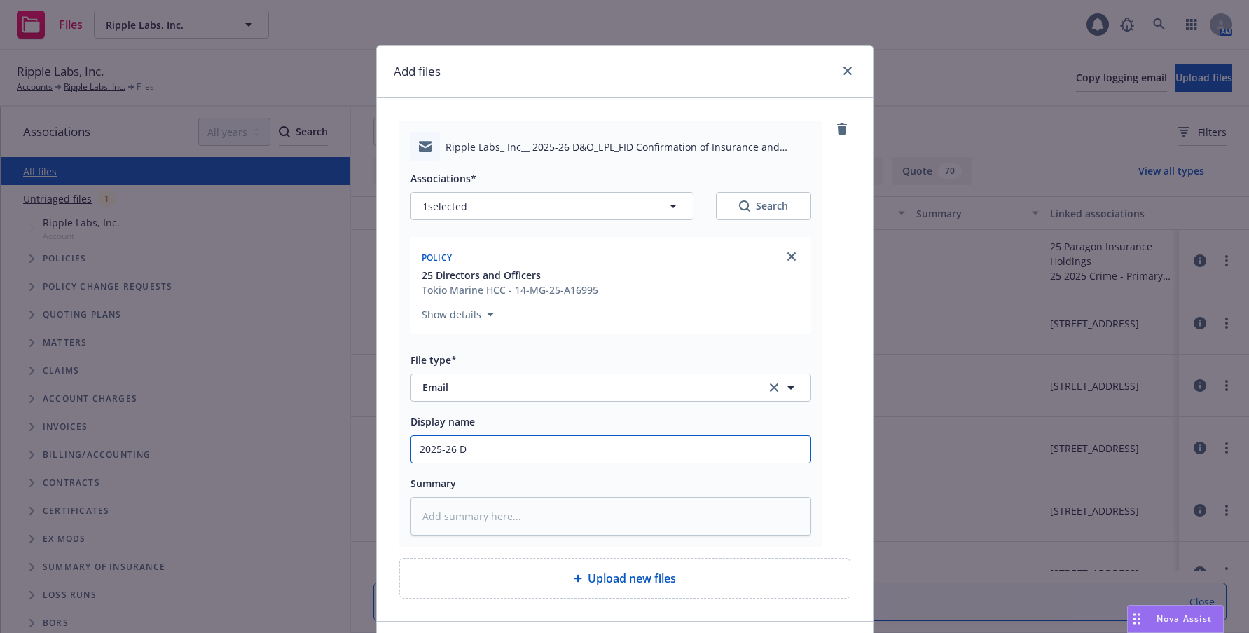
type input "2025-26 D&"
type textarea "x"
type input "2025-26 D&O"
type textarea "x"
type input "2025-26 D&O/"
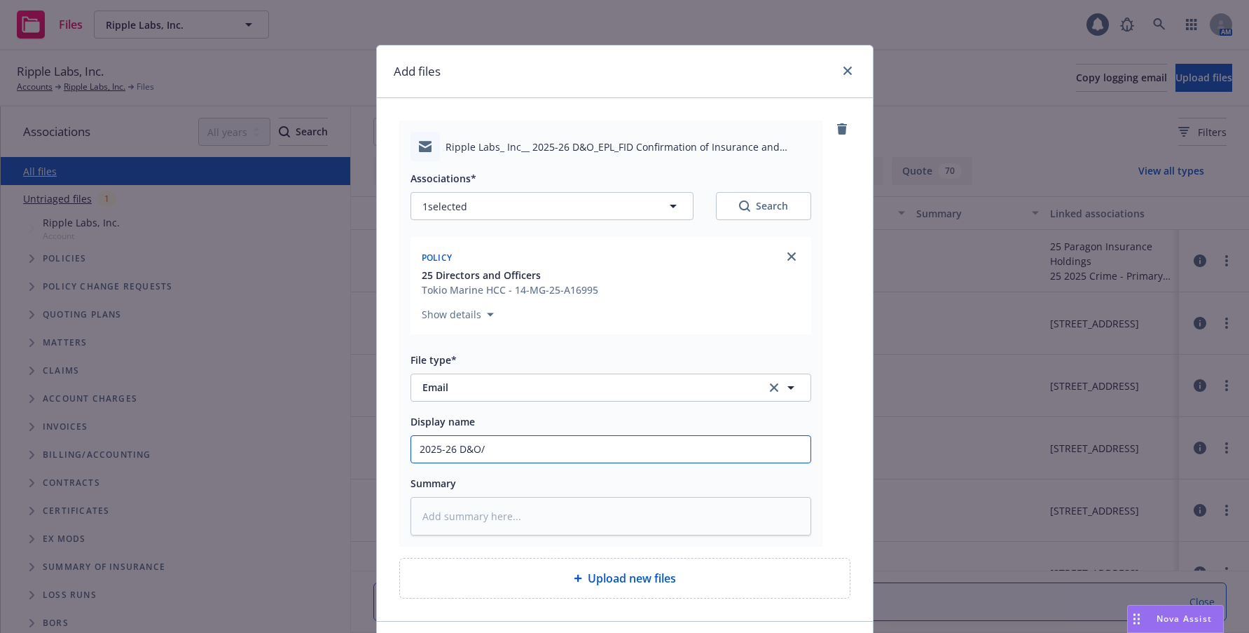
type textarea "x"
type input "2025-26 D&O/E"
type textarea "x"
type input "2025-26 D&O/EP"
type textarea "x"
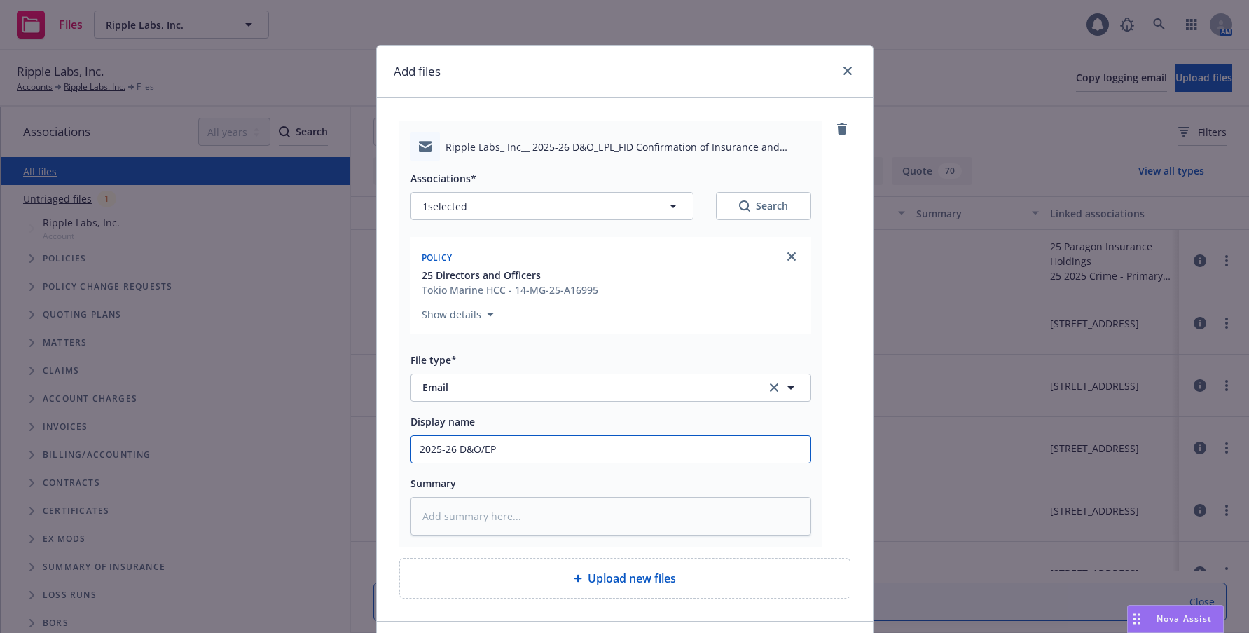
type input "2025-26 D&O/EPL"
type textarea "x"
type input "2025-26 D&O/EPL/"
type textarea "x"
type input "2025-26 D&O/EPL/F"
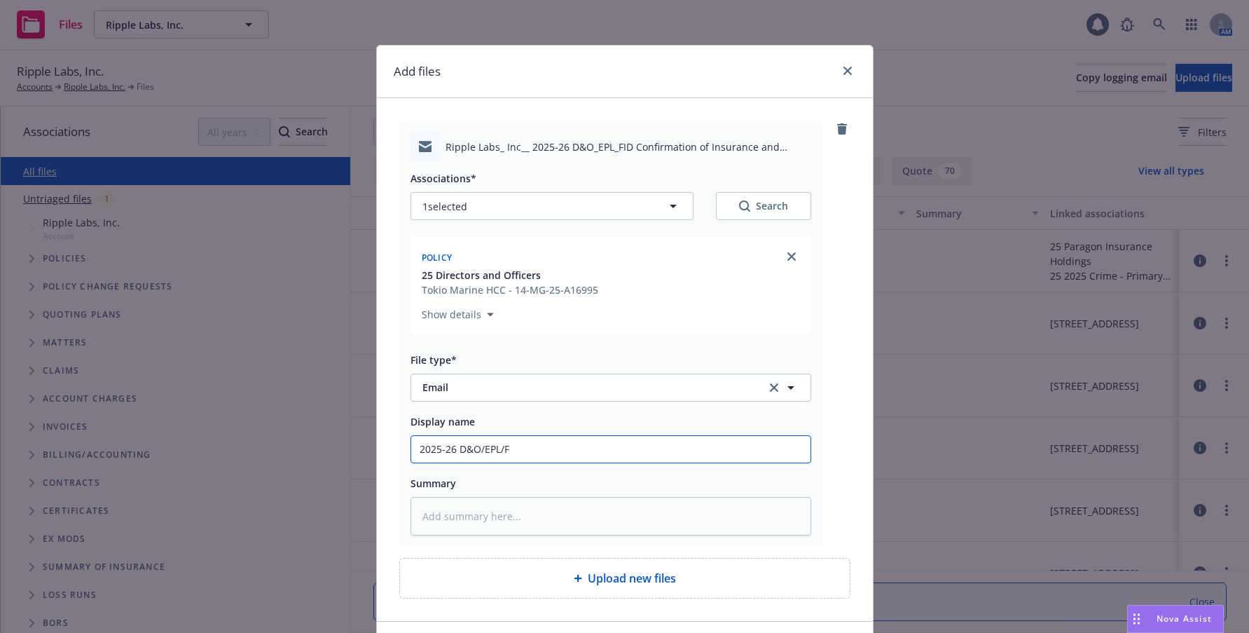
type textarea "x"
type input "2025-26 D&O/EPL/FI"
type textarea "x"
type input "2025-26 D&O/EPL/FID"
type textarea "x"
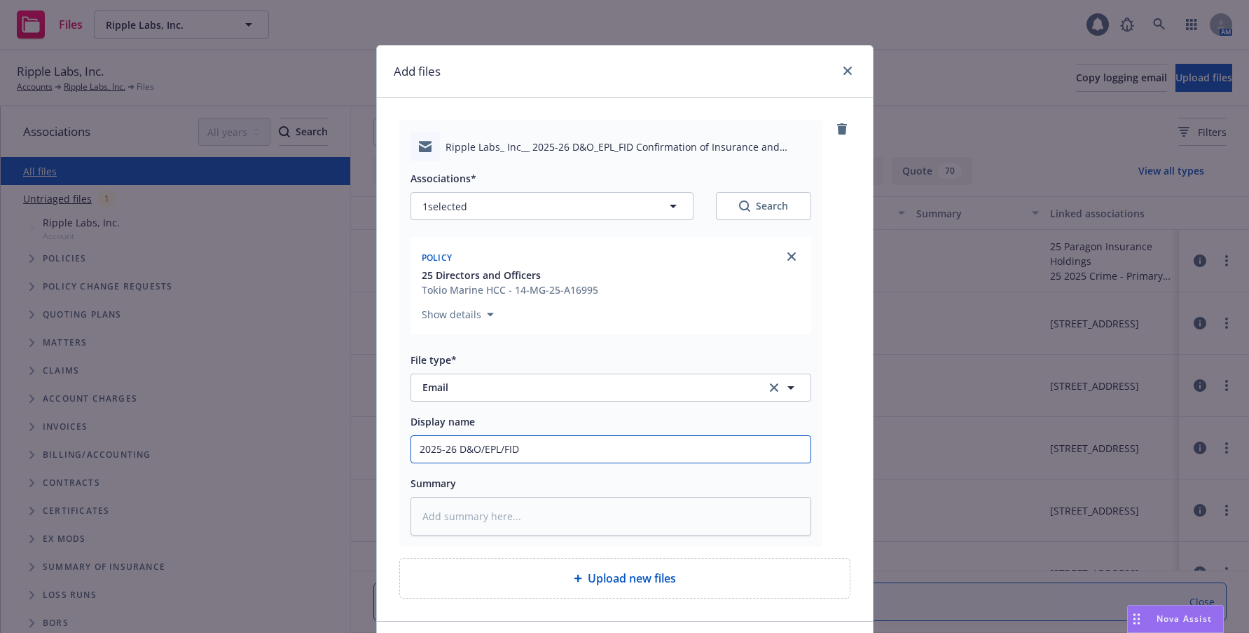
type input "2025-26 D&O/EPL/FID"
type textarea "x"
type input "2025-26 D&O/EPL/FID C"
type textarea "x"
type input "2025-26 D&O/EPL/FID CI"
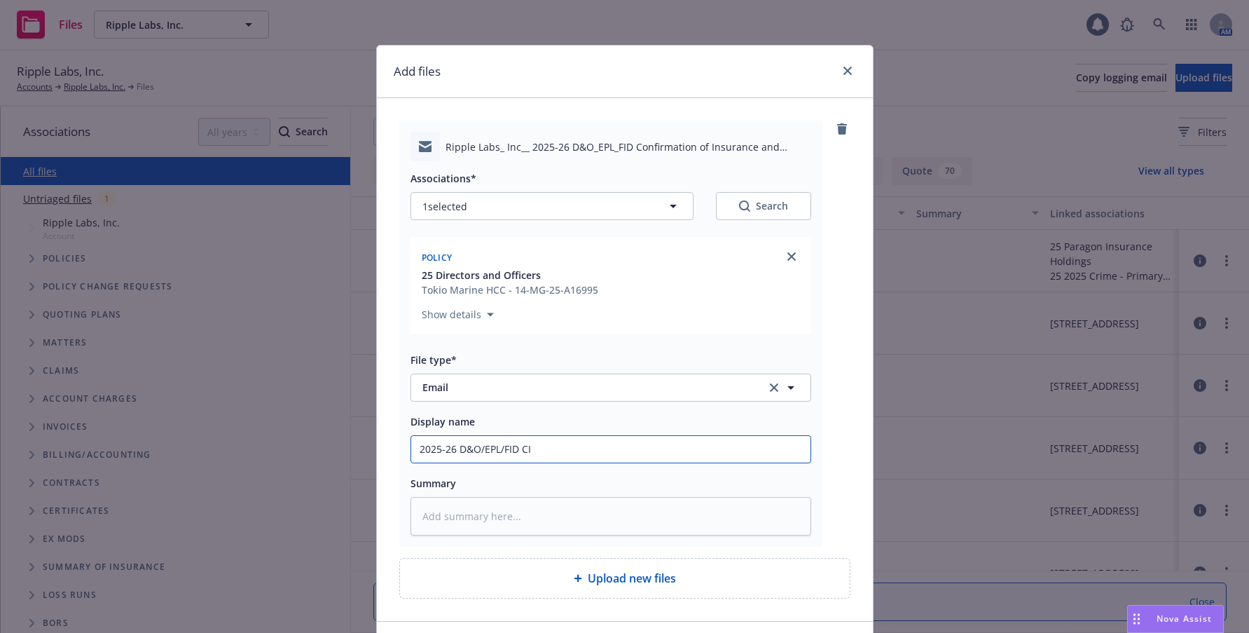
type textarea "x"
type input "2025-26 D&O/EPL/FID CIU"
type textarea "x"
type input "2025-26 D&O/EPL/FID CIU"
type textarea "x"
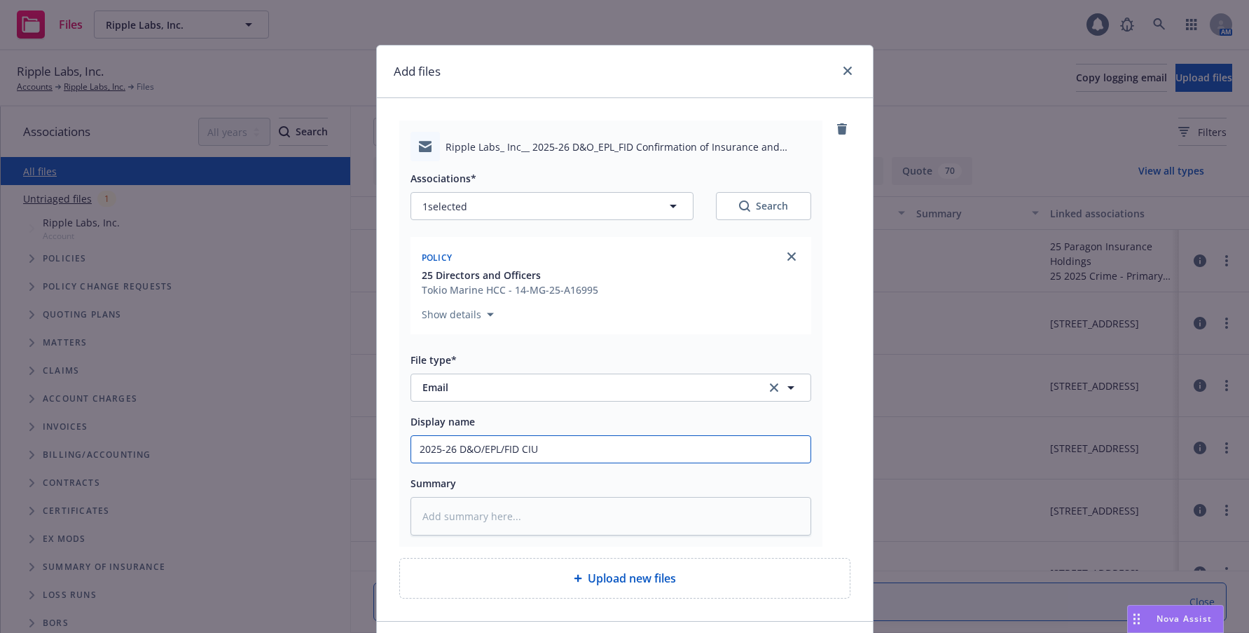
type input "2025-26 D&O/EPL/FID CIU"
type textarea "x"
type input "2025-26 D&O/EPL/FID CI"
type textarea "x"
type input "2025-26 D&O/EPL/FID C"
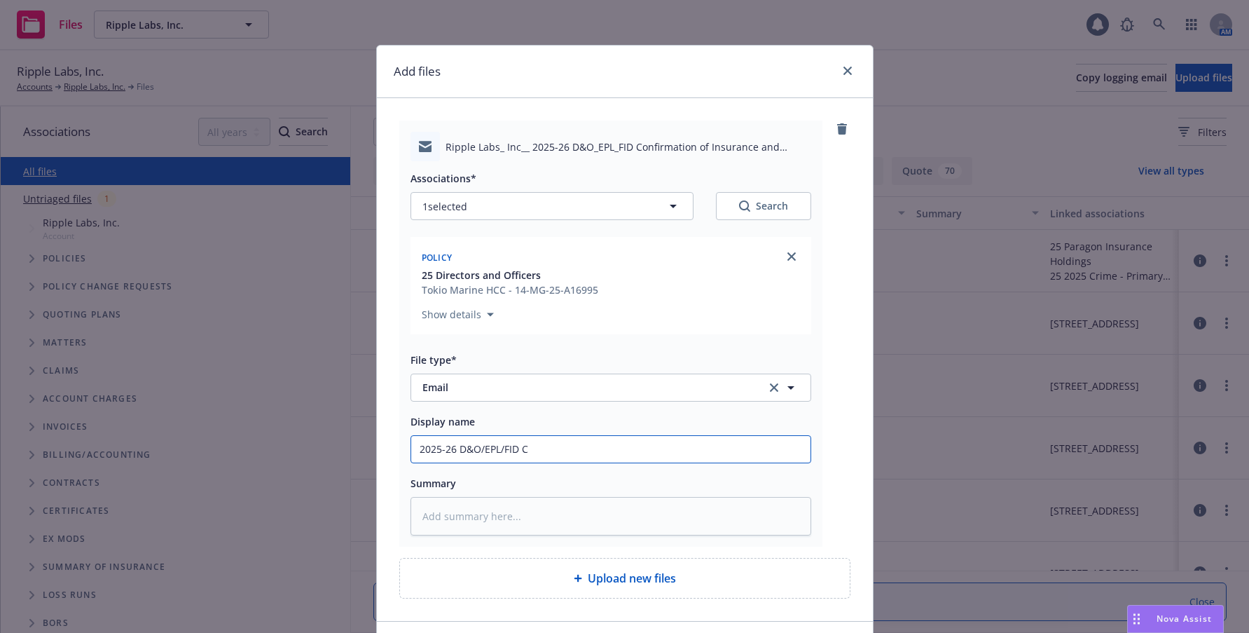
type textarea "x"
type input "2025-26 D&O/EPL/FID CO"
type textarea "x"
type input "2025-26 D&O/EPL/FID COI"
type textarea "x"
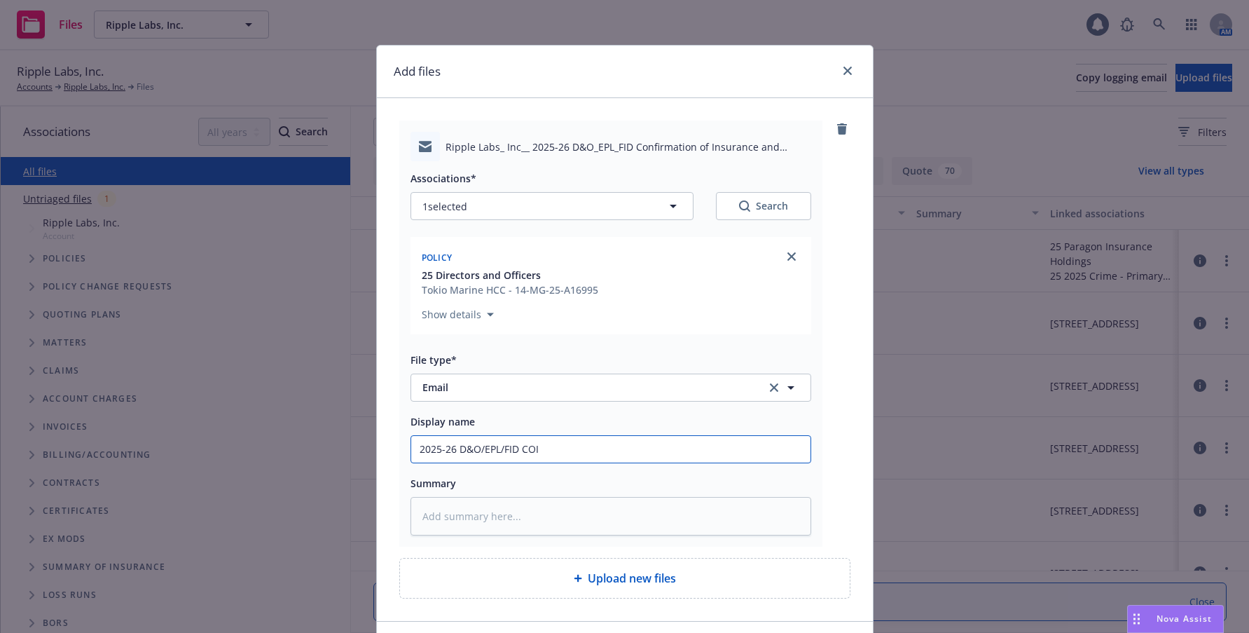
type input "2025-26 D&O/EPL/FID COI"
type textarea "x"
type input "2025-26 D&O/EPL/FID COI a"
type textarea "x"
type input "2025-26 D&O/EPL/FID COI an"
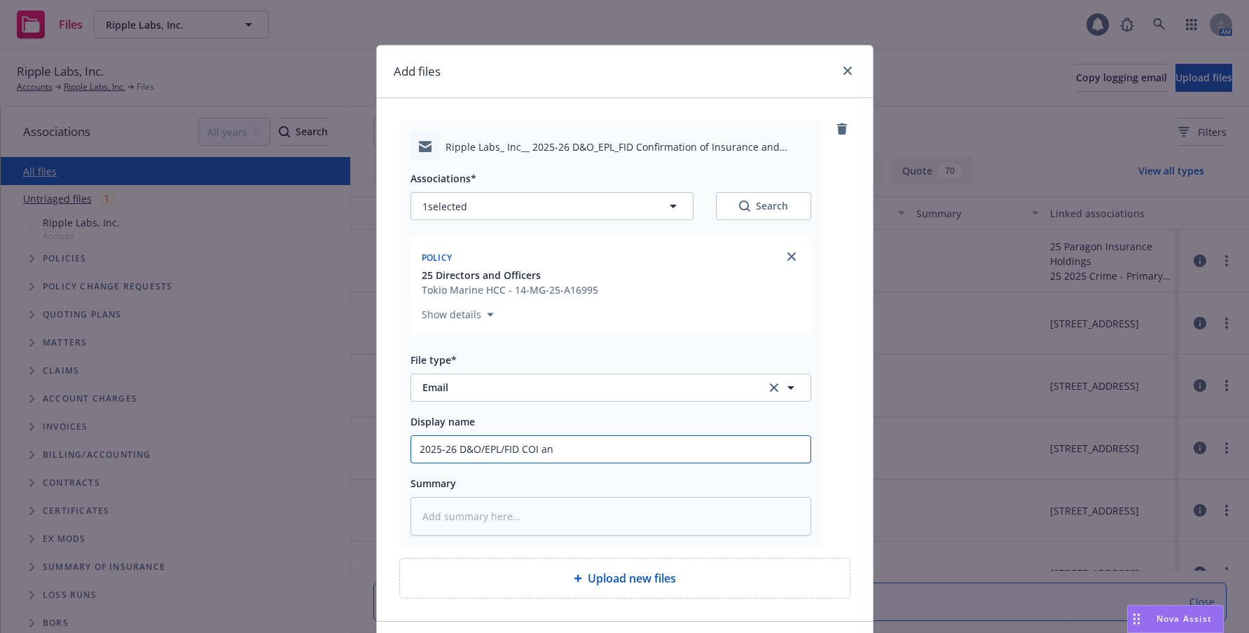
type textarea "x"
type input "2025-26 D&O/EPL/FID COI and"
type textarea "x"
type input "2025-26 D&O/EPL/FID COI and"
type textarea "x"
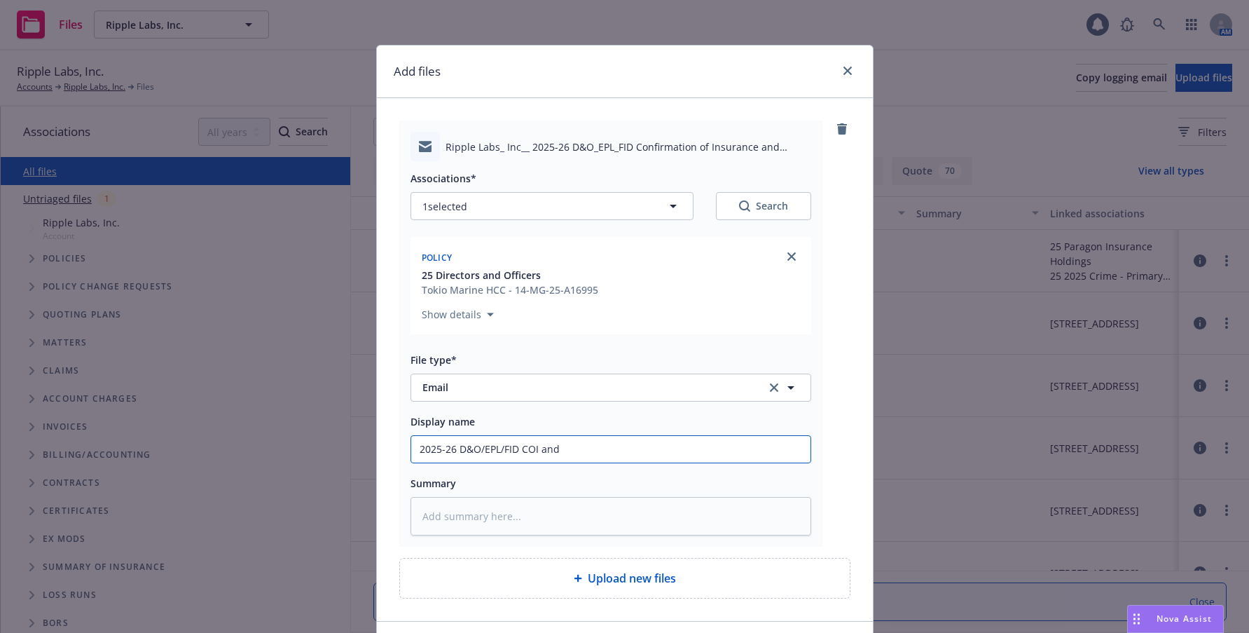
type input "2025-26 D&O/EPL/FID COI and B"
type textarea "x"
type input "2025-26 D&O/EPL/FID COI and Bi"
type textarea "x"
type input "2025-26 D&O/EPL/FID COI and Bil"
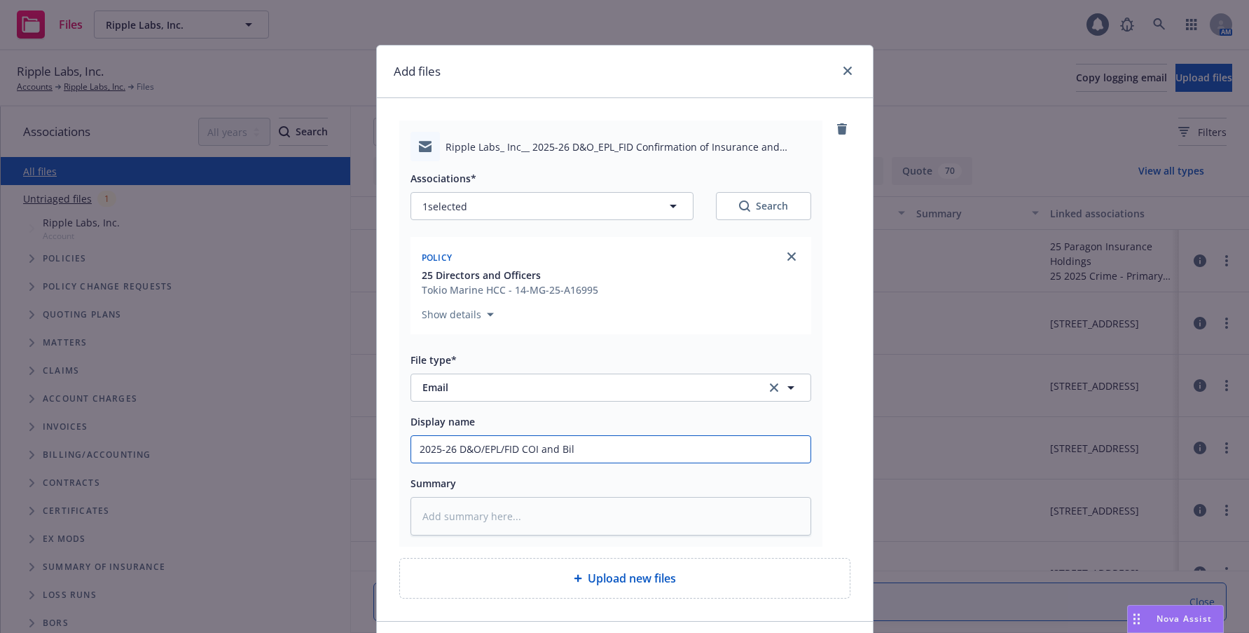
type textarea "x"
type input "2025-26 D&O/EPL/FID COI and Bill"
type textarea "x"
type input "2025-26 D&O/EPL/FID COI and Billi"
type textarea "x"
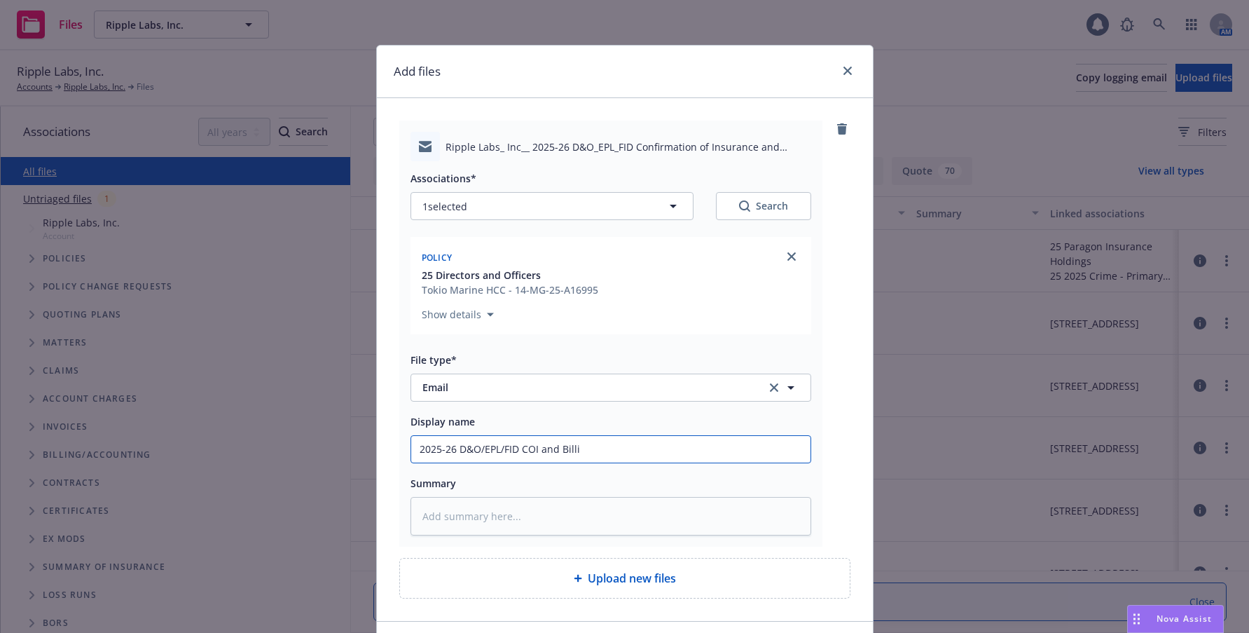
type input "2025-26 D&O/EPL/FID COI and Billin"
type textarea "x"
type input "2025-26 D&O/EPL/FID COI and Billing"
type textarea "x"
type input "2025-26 D&O/EPL/FID COI and Billing"
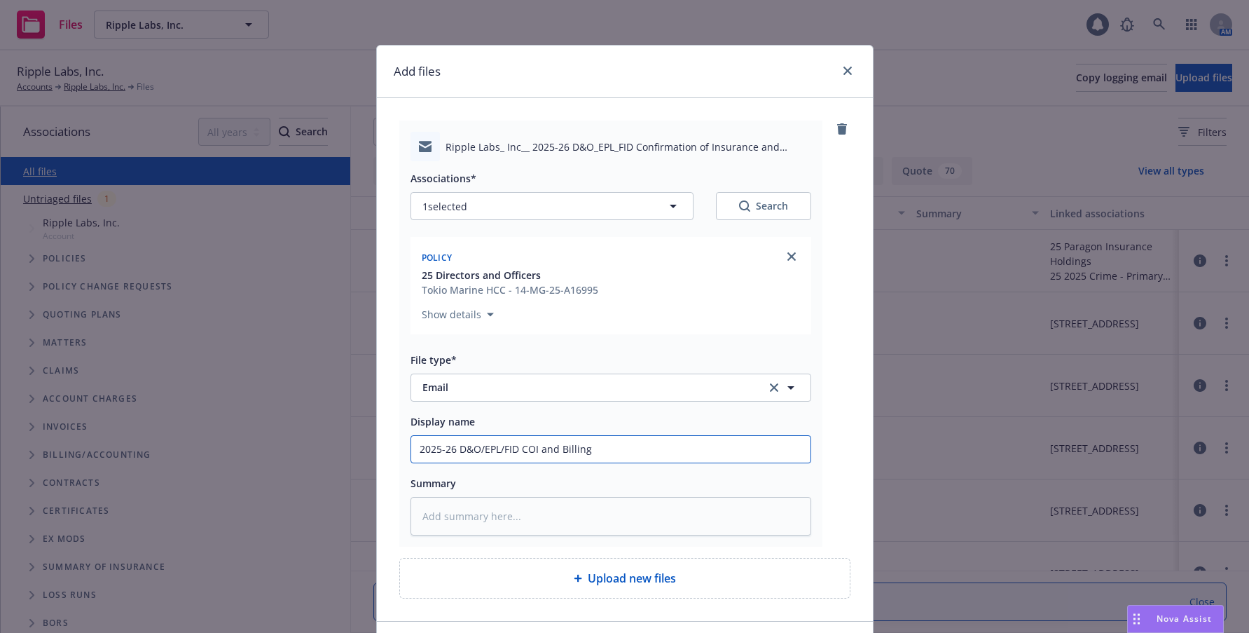
type textarea "x"
type input "2025-26 D&O/EPL/FID COI and Billing t"
type textarea "x"
type input "2025-26 D&O/EPL/FID COI and Billing to"
type textarea "x"
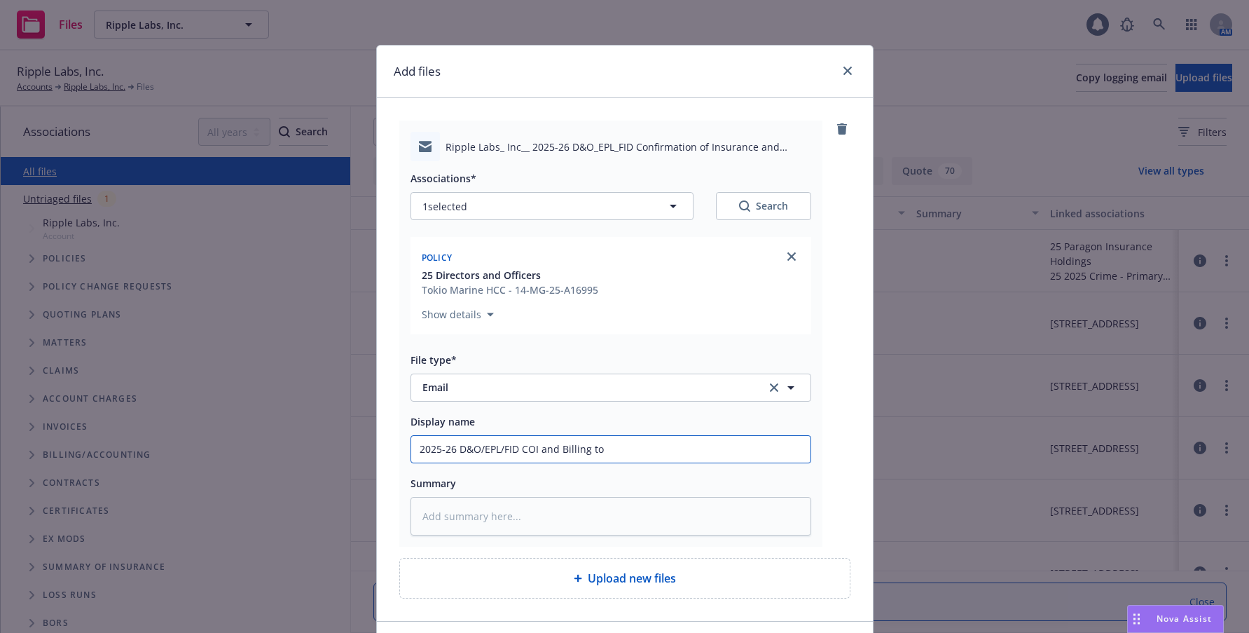
type input "2025-26 D&O/EPL/FID COI and Billing to"
type textarea "x"
type input "2025-26 D&O/EPL/FID COI and Billing to C"
type textarea "x"
type input "2025-26 D&O/EPL/FID COI and Billing to Cl"
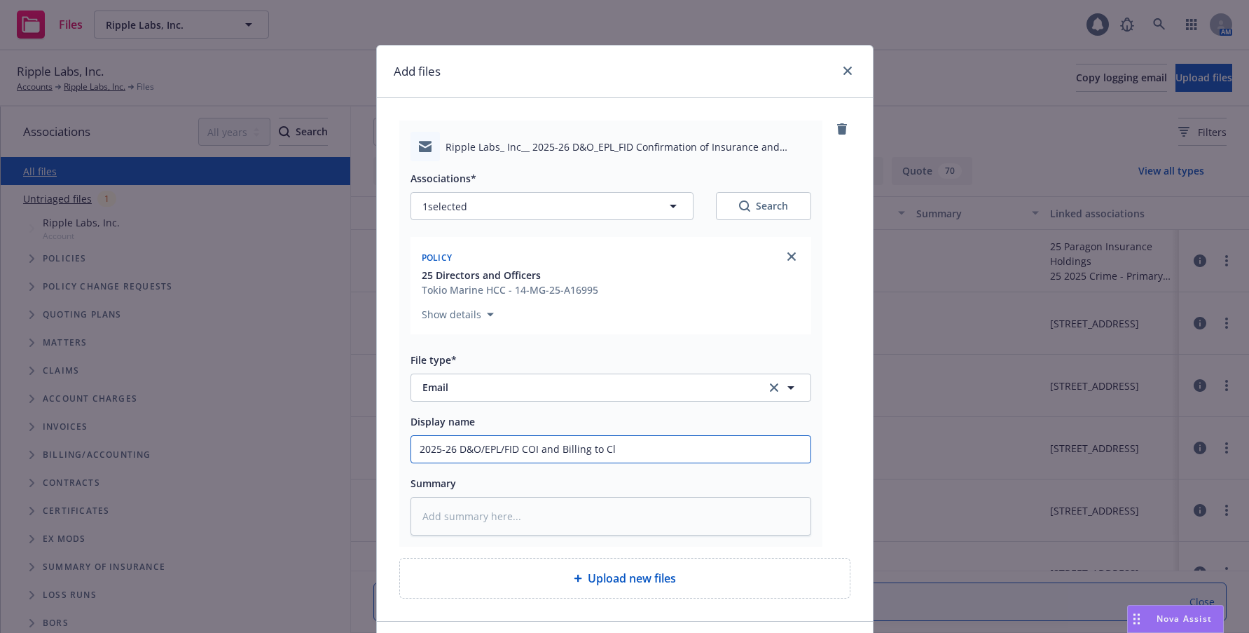
type textarea "x"
type input "2025-26 D&O/EPL/FID COI and Billing to Cli"
type textarea "x"
type input "2025-26 D&O/EPL/FID COI and Billing to Clie"
type textarea "x"
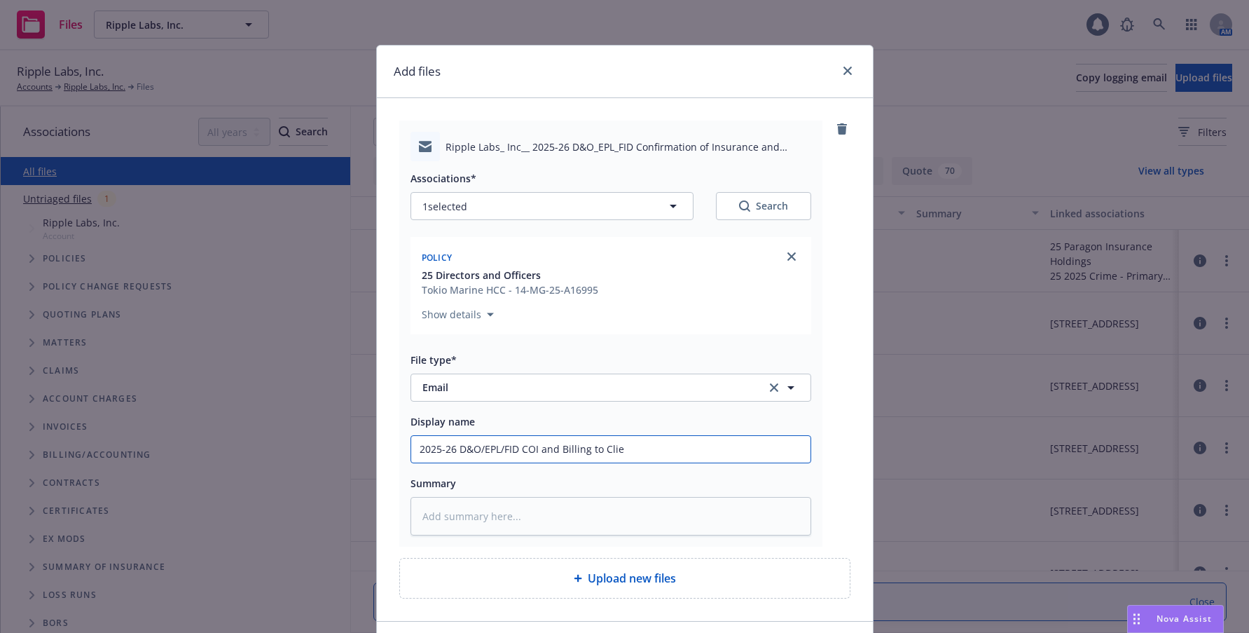
type input "2025-26 D&O/EPL/FID COI and Billing to Clien"
type textarea "x"
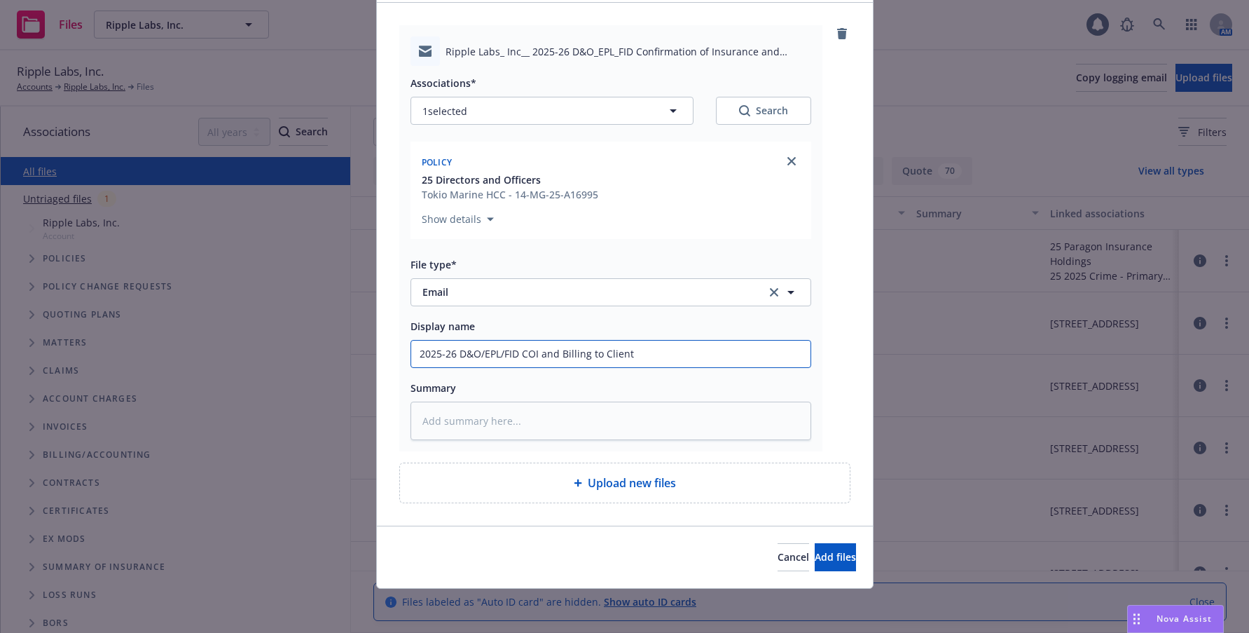
scroll to position [96, 0]
type input "2025-26 D&O/EPL/FID COI and Billing to Client"
click at [815, 559] on span "Add files" at bounding box center [835, 555] width 41 height 13
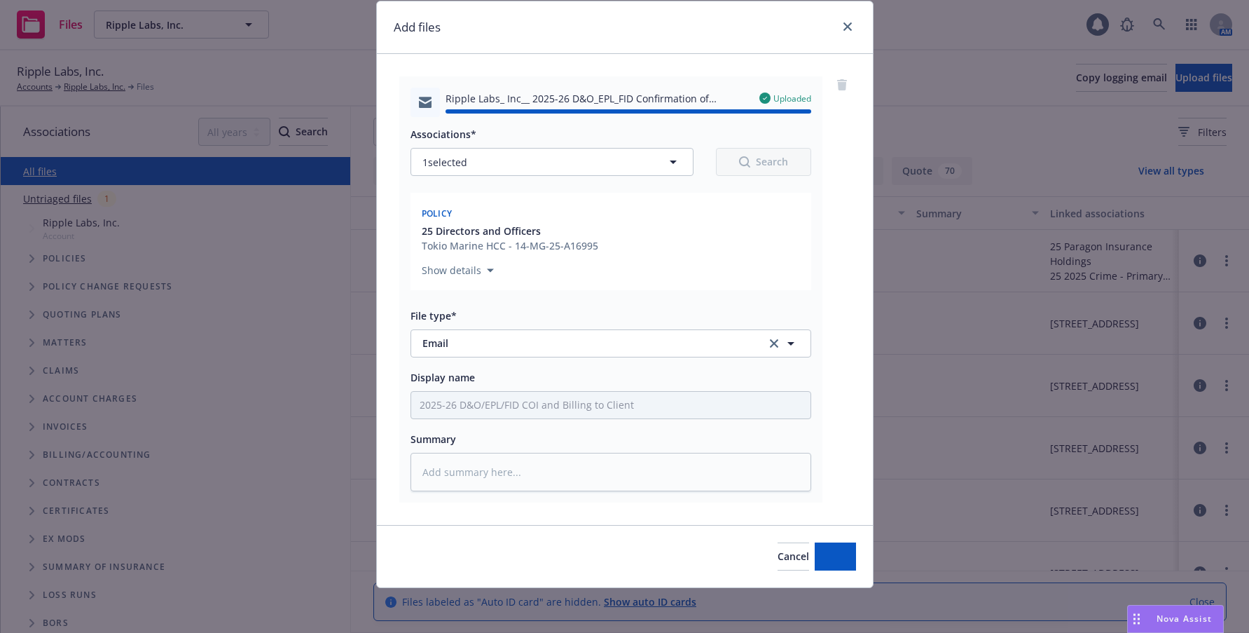
type textarea "x"
